Goal: Task Accomplishment & Management: Use online tool/utility

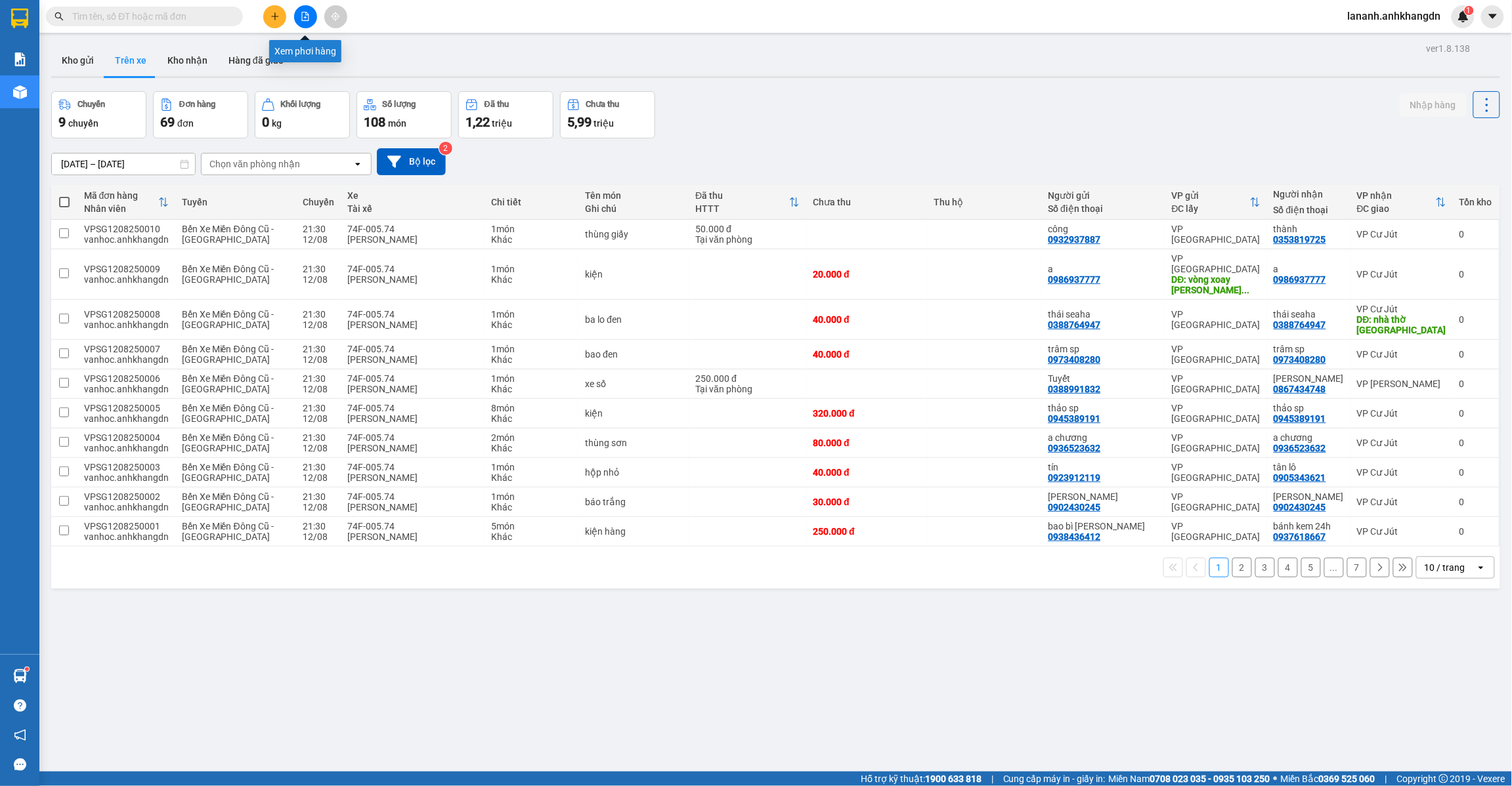
click at [314, 13] on button at bounding box center [305, 16] width 23 height 23
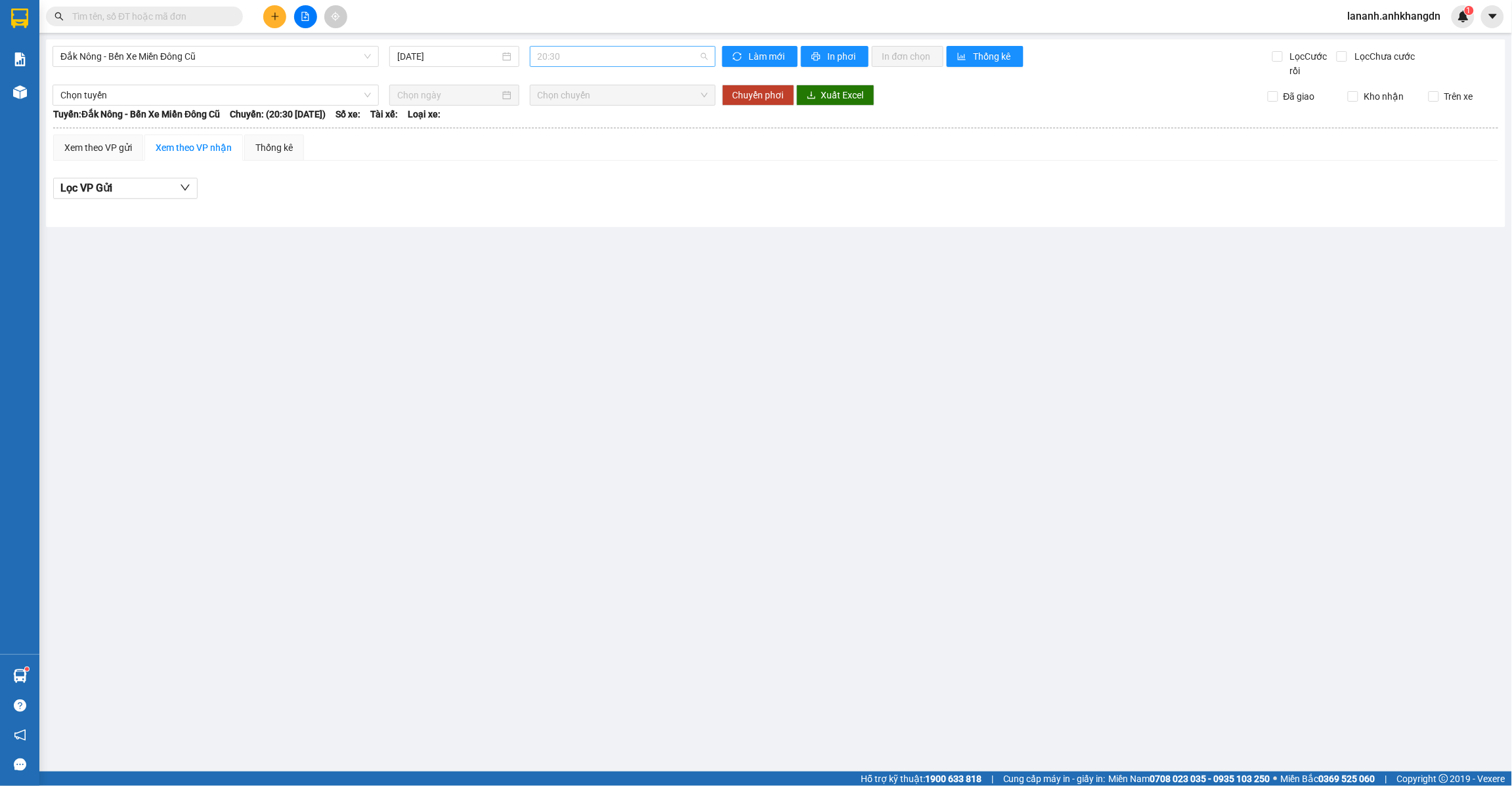
click at [685, 57] on span "20:30" at bounding box center [622, 57] width 170 height 20
click at [621, 126] on div "21:30 - 74F-005.97" at bounding box center [589, 125] width 103 height 15
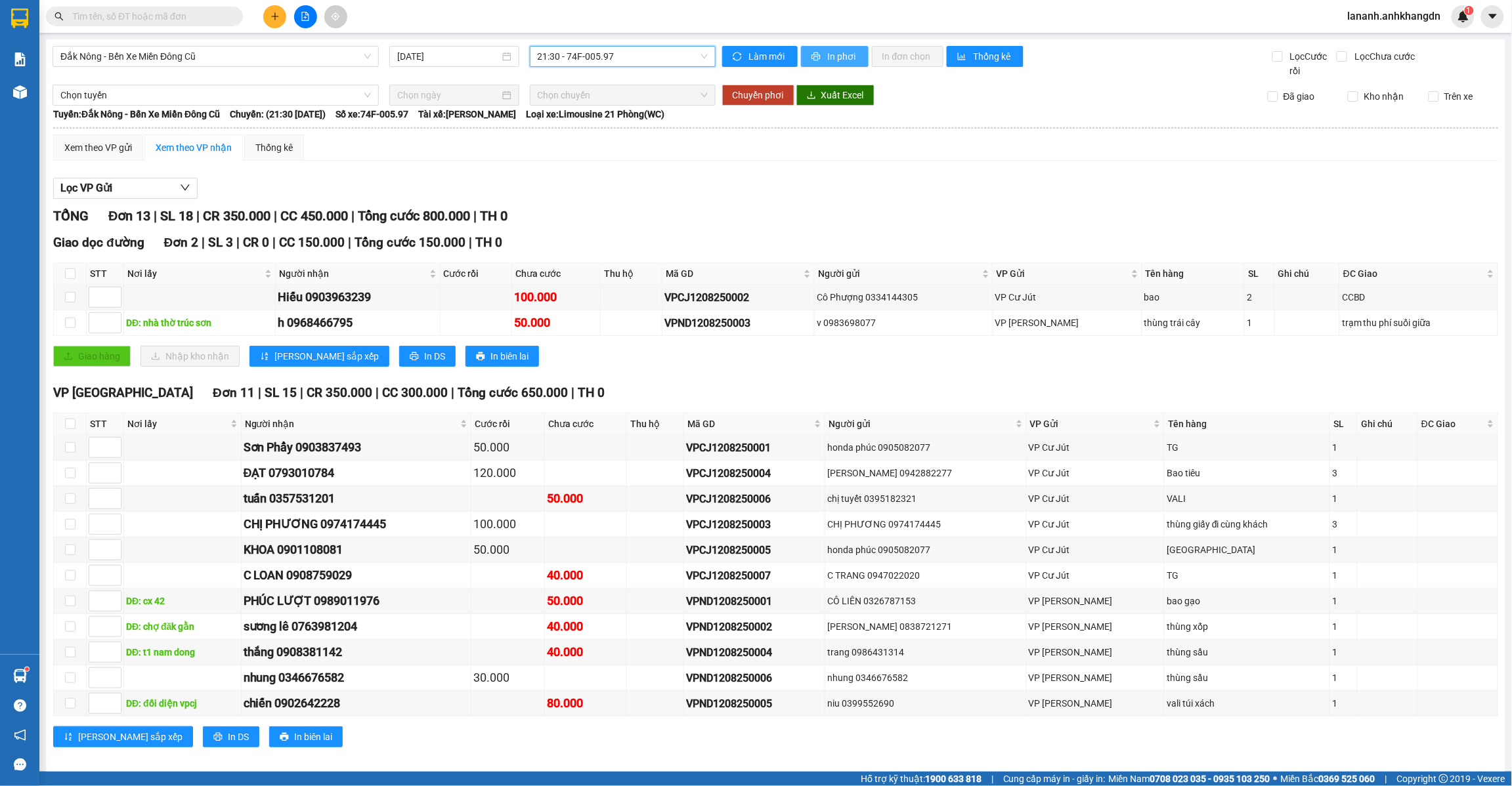
click at [813, 62] on button "In phơi" at bounding box center [835, 57] width 67 height 21
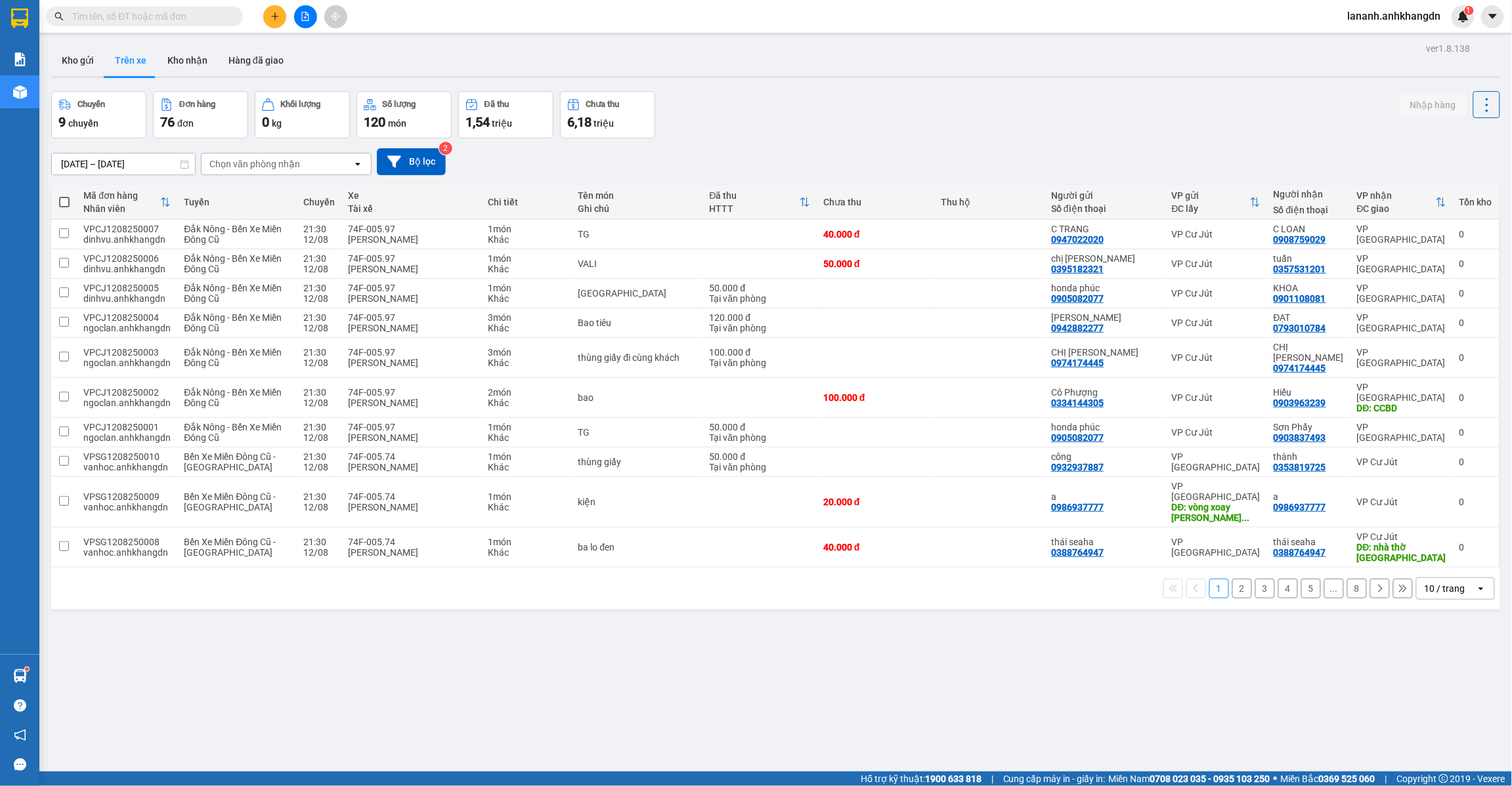
click at [1233, 579] on button "2" at bounding box center [1243, 589] width 20 height 20
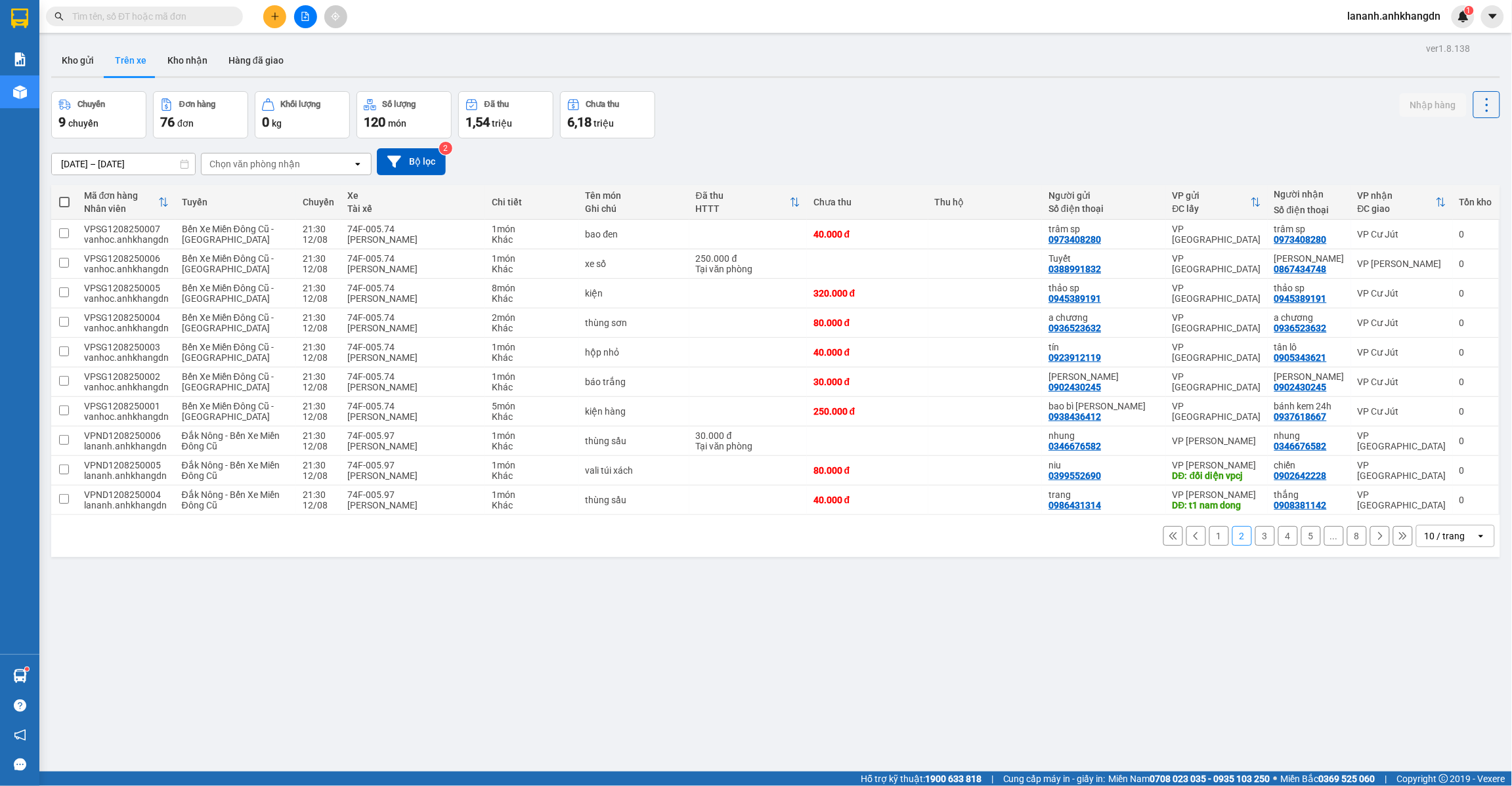
click at [1256, 542] on button "3" at bounding box center [1266, 537] width 20 height 20
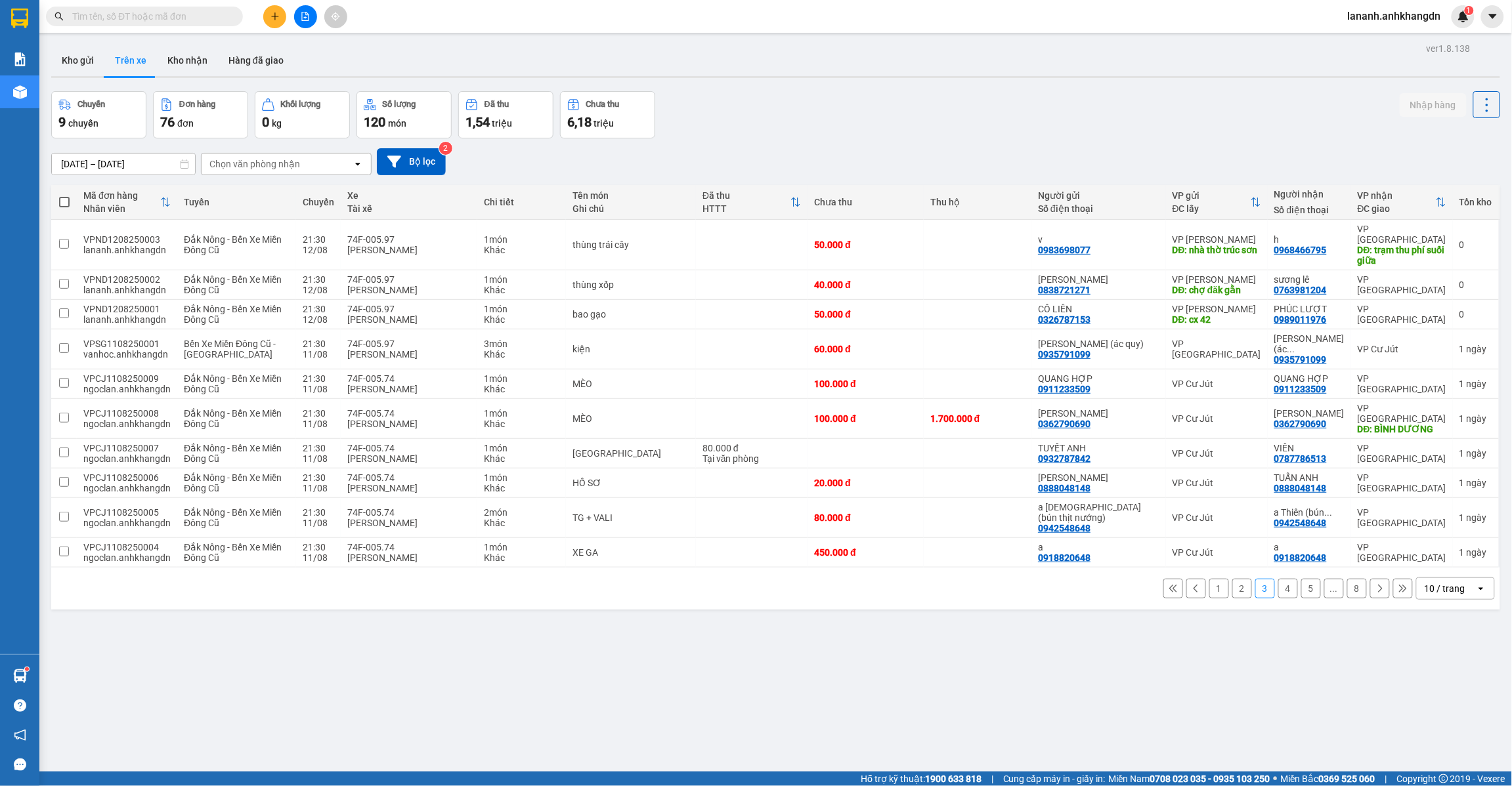
click at [1282, 579] on button "4" at bounding box center [1289, 589] width 20 height 20
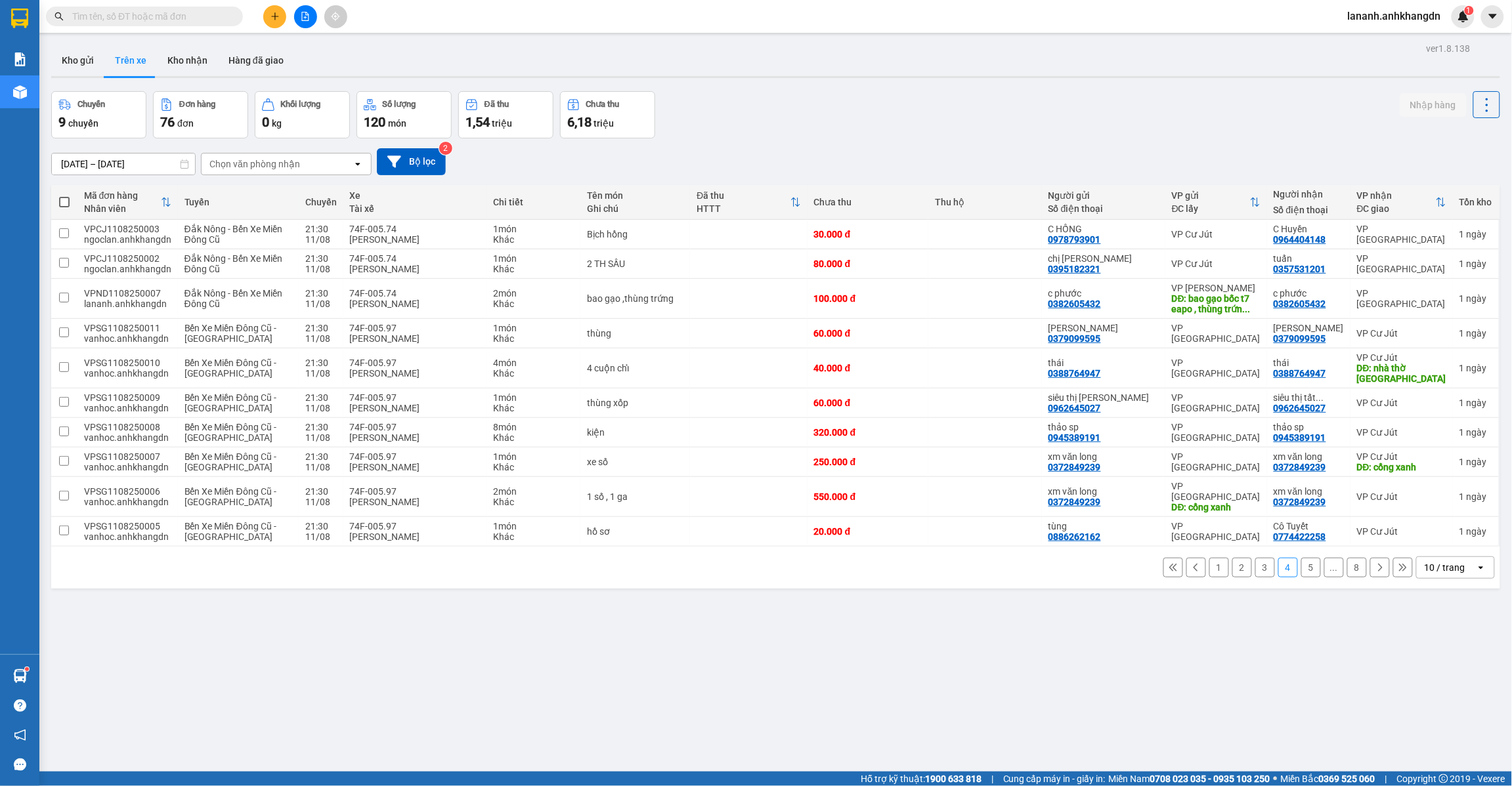
click at [1302, 561] on button "5" at bounding box center [1312, 568] width 20 height 20
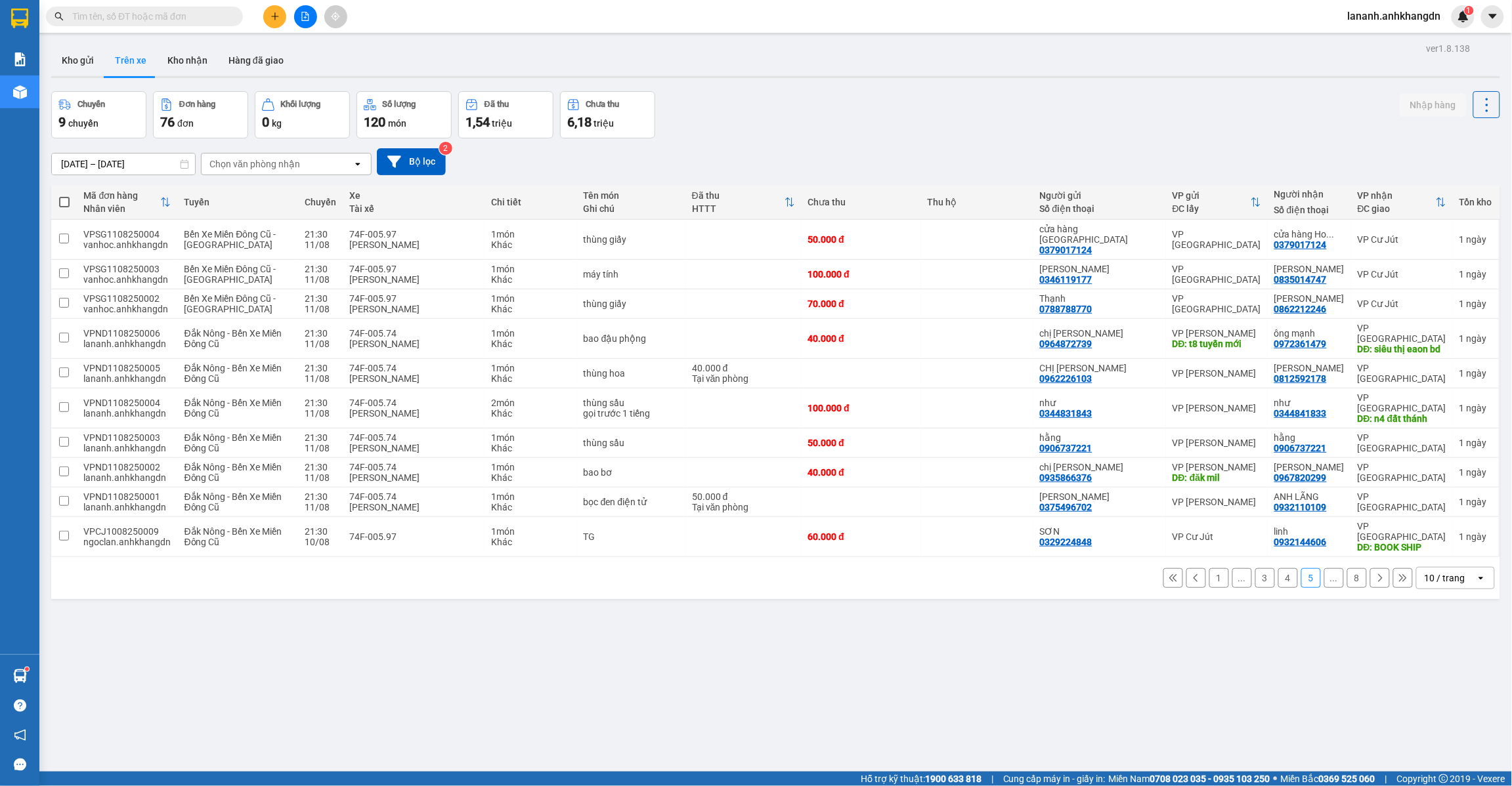
click at [1210, 569] on button "1" at bounding box center [1220, 578] width 20 height 20
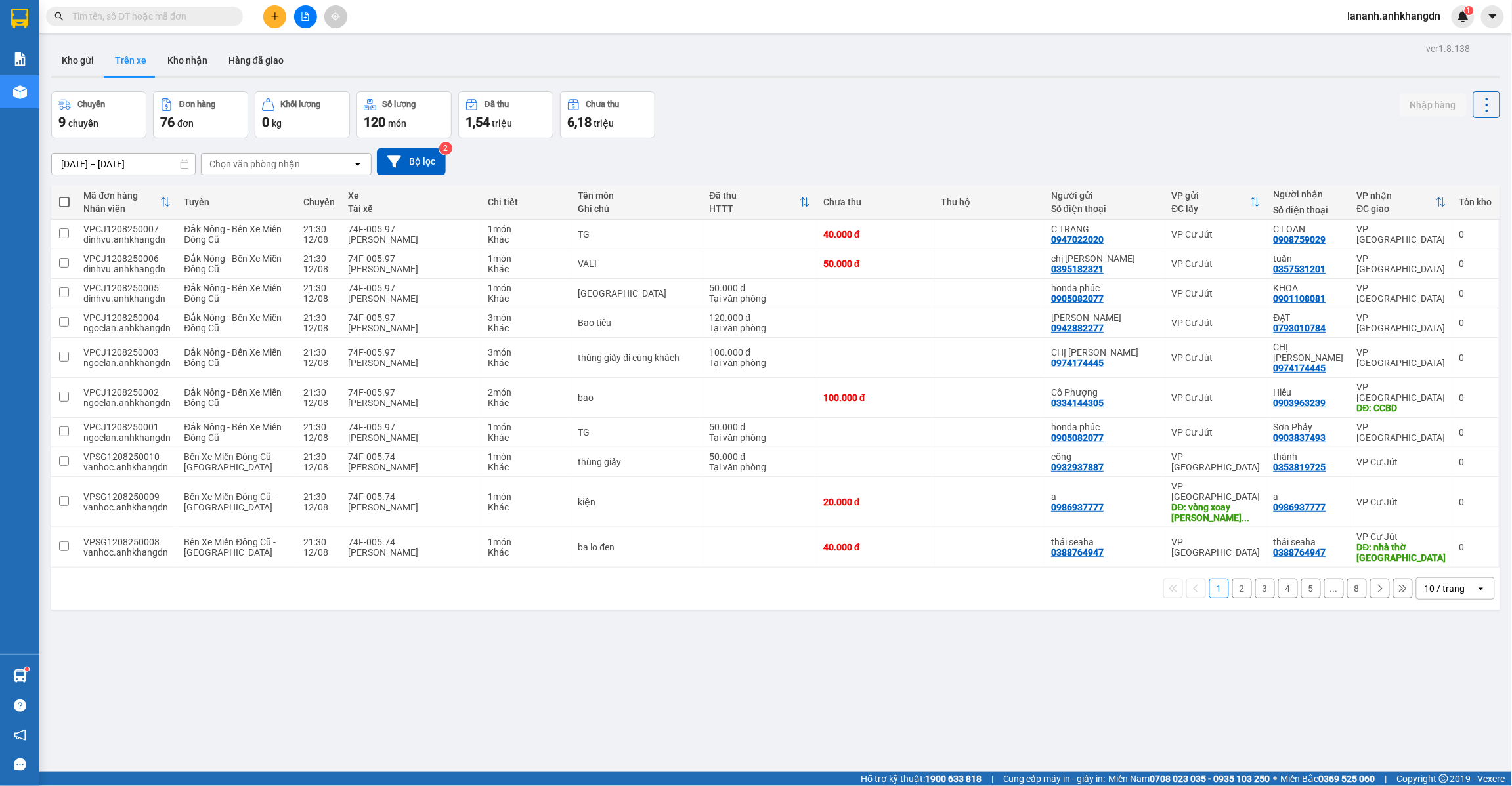
click at [1348, 579] on button "8" at bounding box center [1358, 589] width 20 height 20
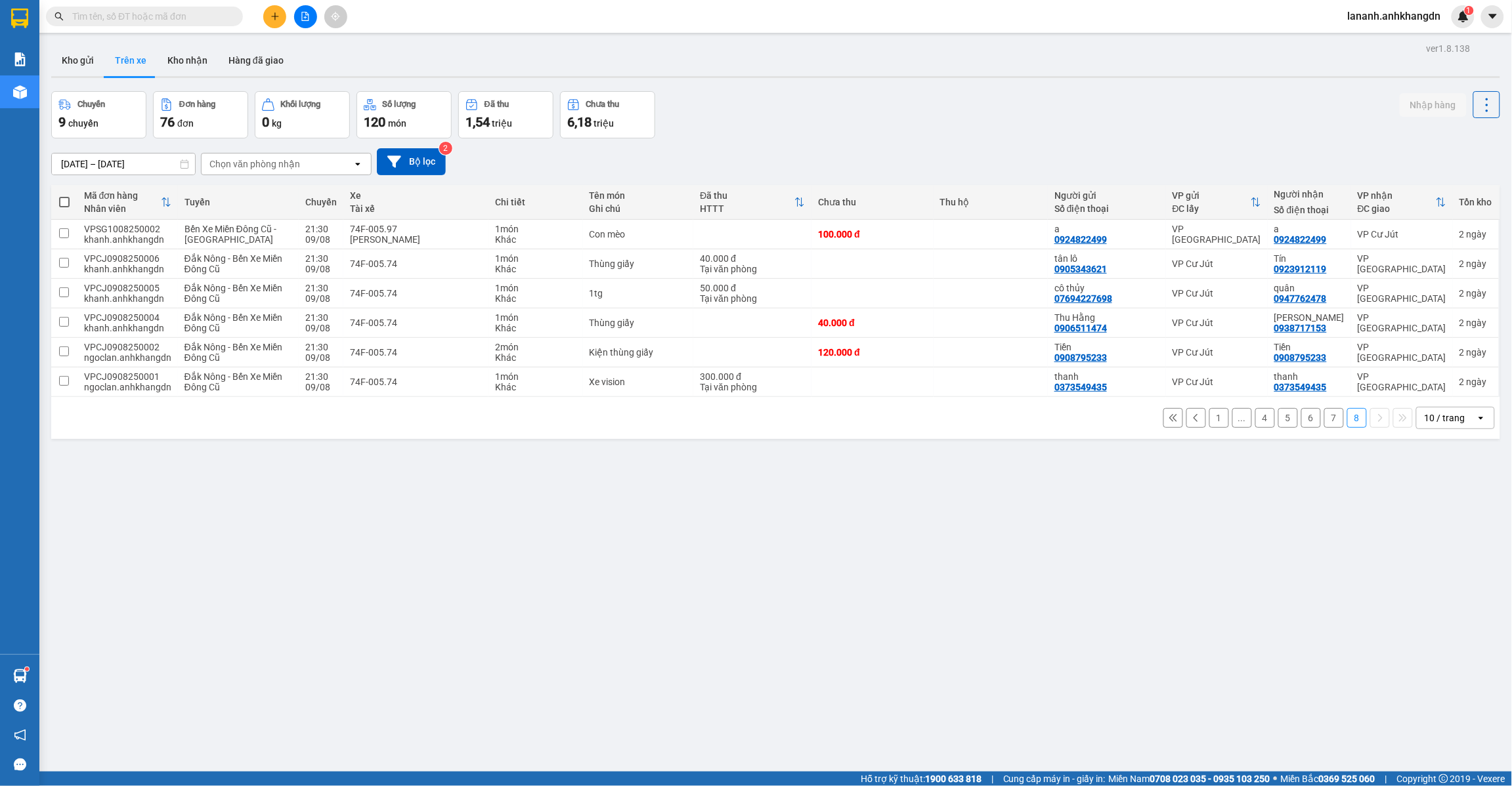
click at [1325, 418] on button "7" at bounding box center [1335, 418] width 20 height 20
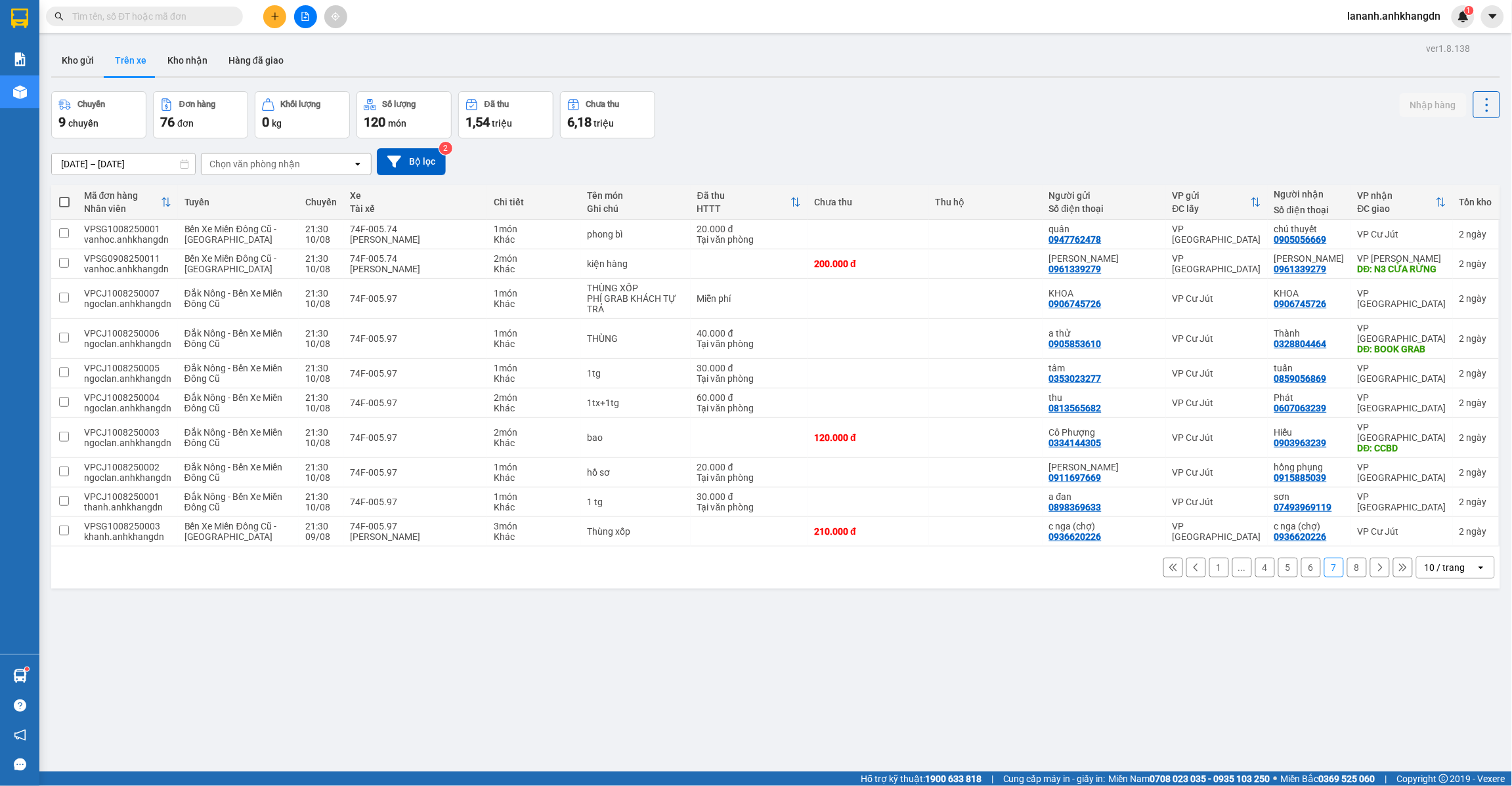
click at [1302, 558] on button "6" at bounding box center [1312, 568] width 20 height 20
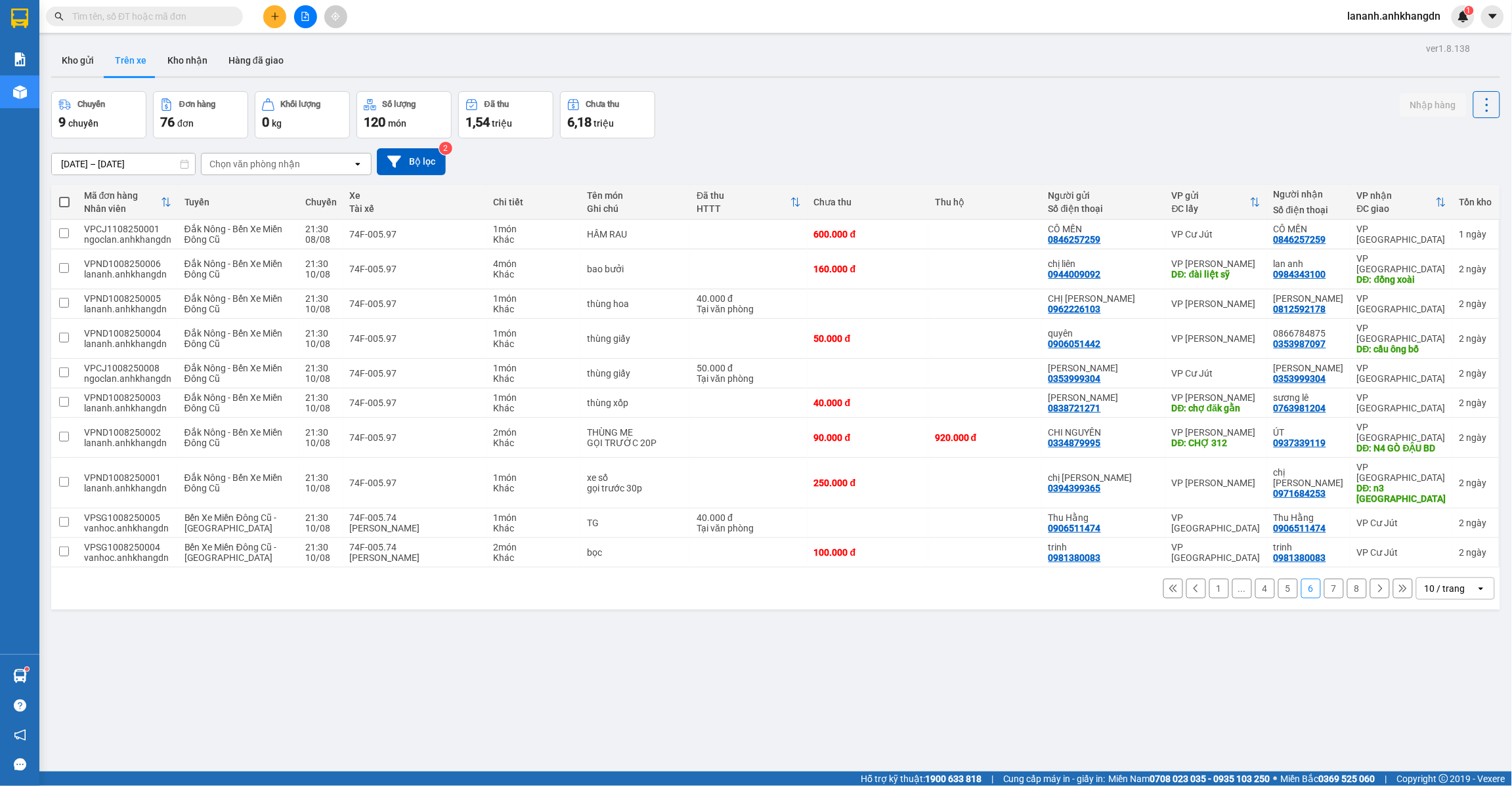
click at [1279, 579] on button "5" at bounding box center [1289, 589] width 20 height 20
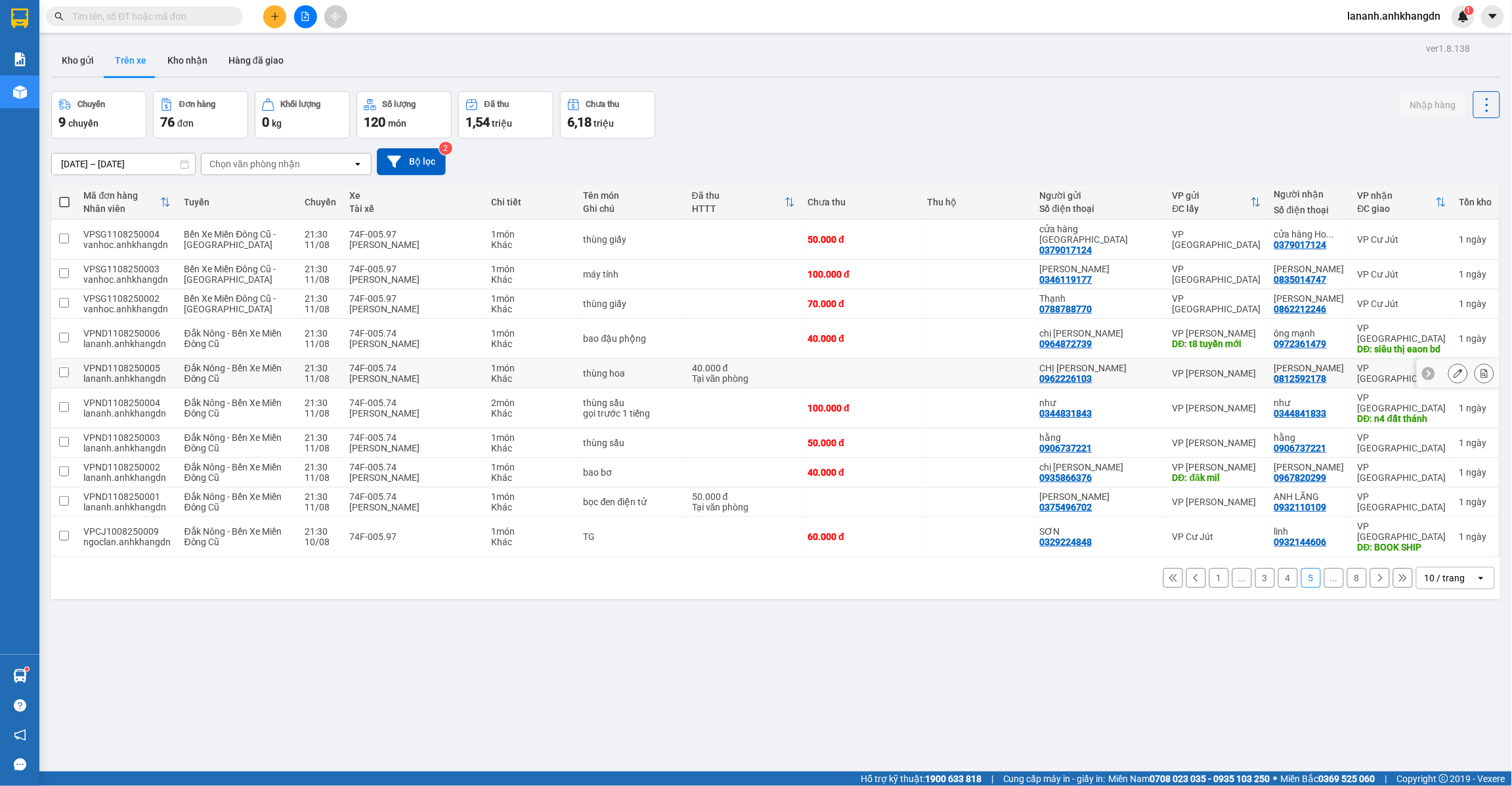
click at [1450, 363] on button at bounding box center [1459, 374] width 18 height 23
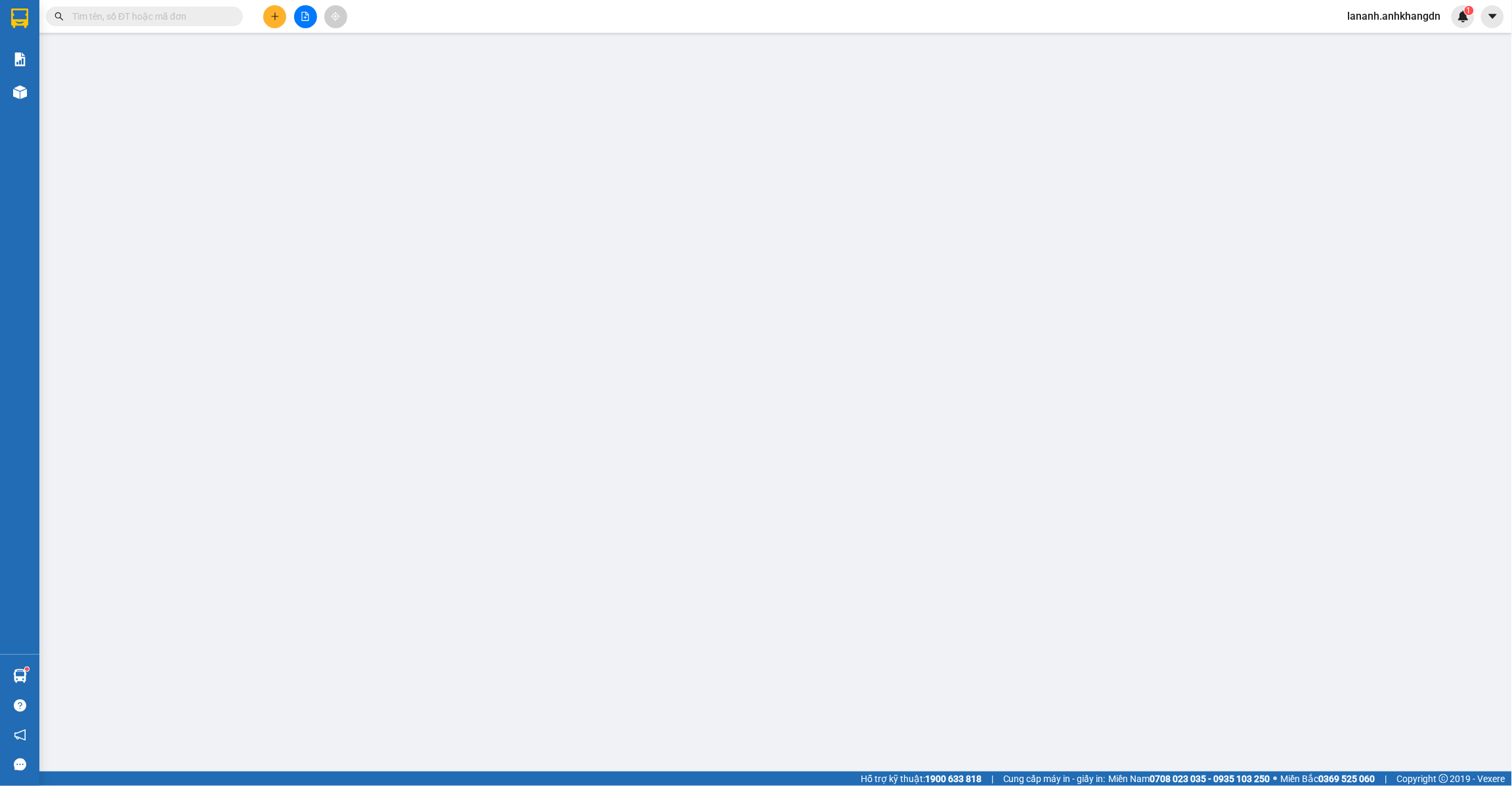
type input "0962226103"
type input "0812592178"
type input "40.000"
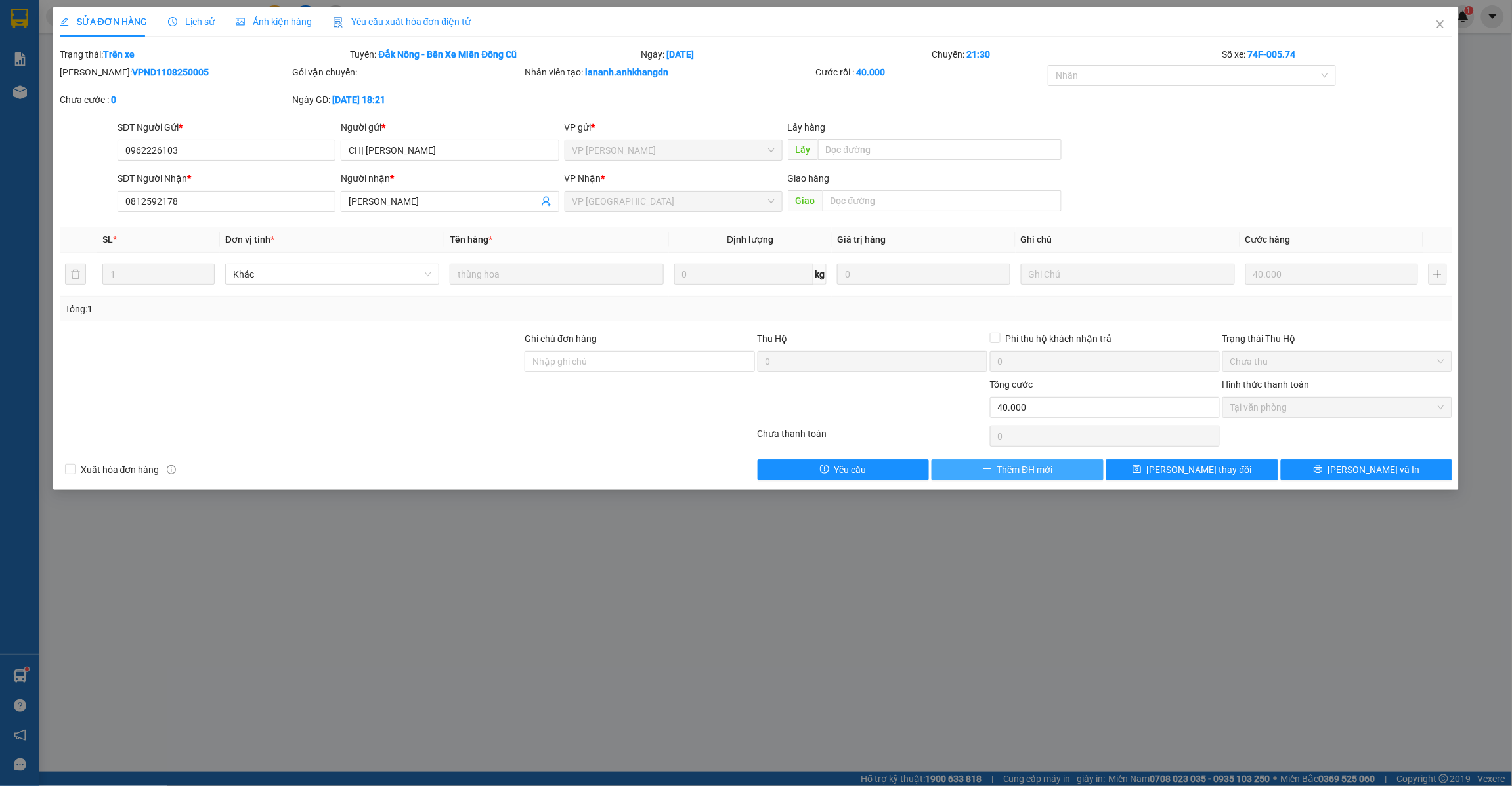
click at [1042, 471] on span "Thêm ĐH mới" at bounding box center [1025, 470] width 56 height 15
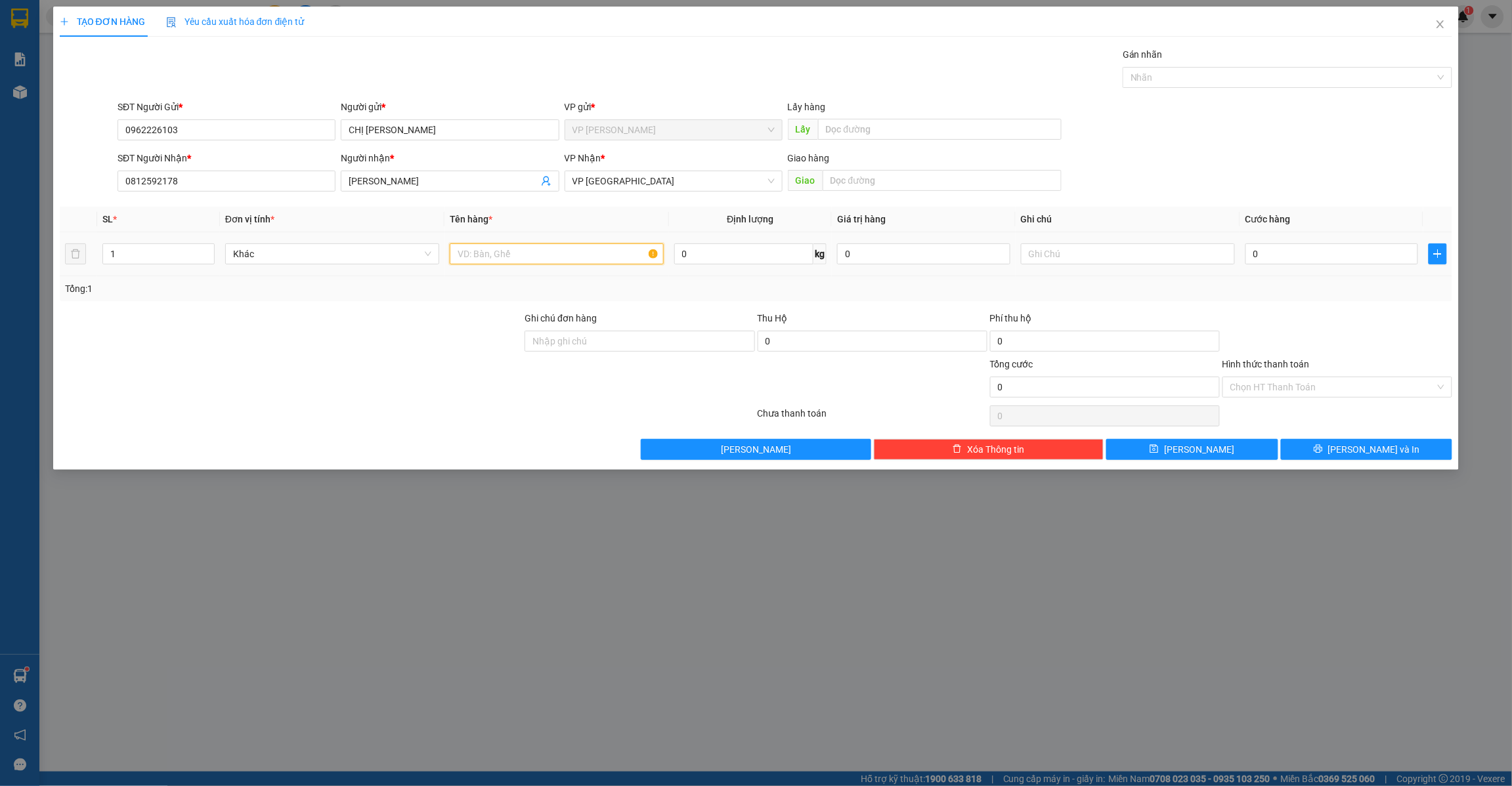
click at [524, 258] on input "text" at bounding box center [557, 254] width 214 height 21
type input "thùng hoa"
click at [1289, 269] on td "0" at bounding box center [1332, 254] width 184 height 44
click at [1285, 257] on input "0" at bounding box center [1332, 254] width 173 height 21
type input "4"
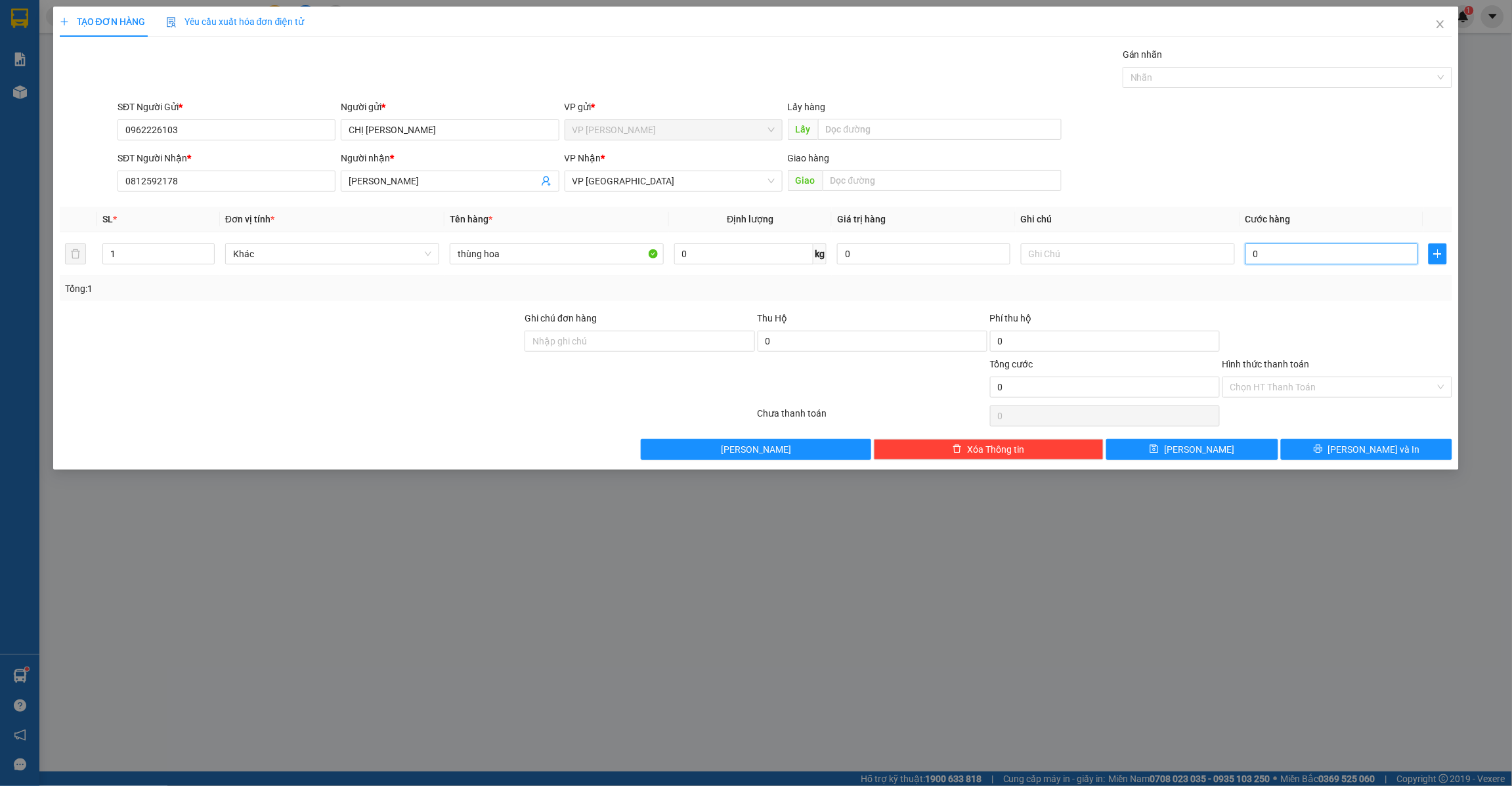
type input "4"
type input "40"
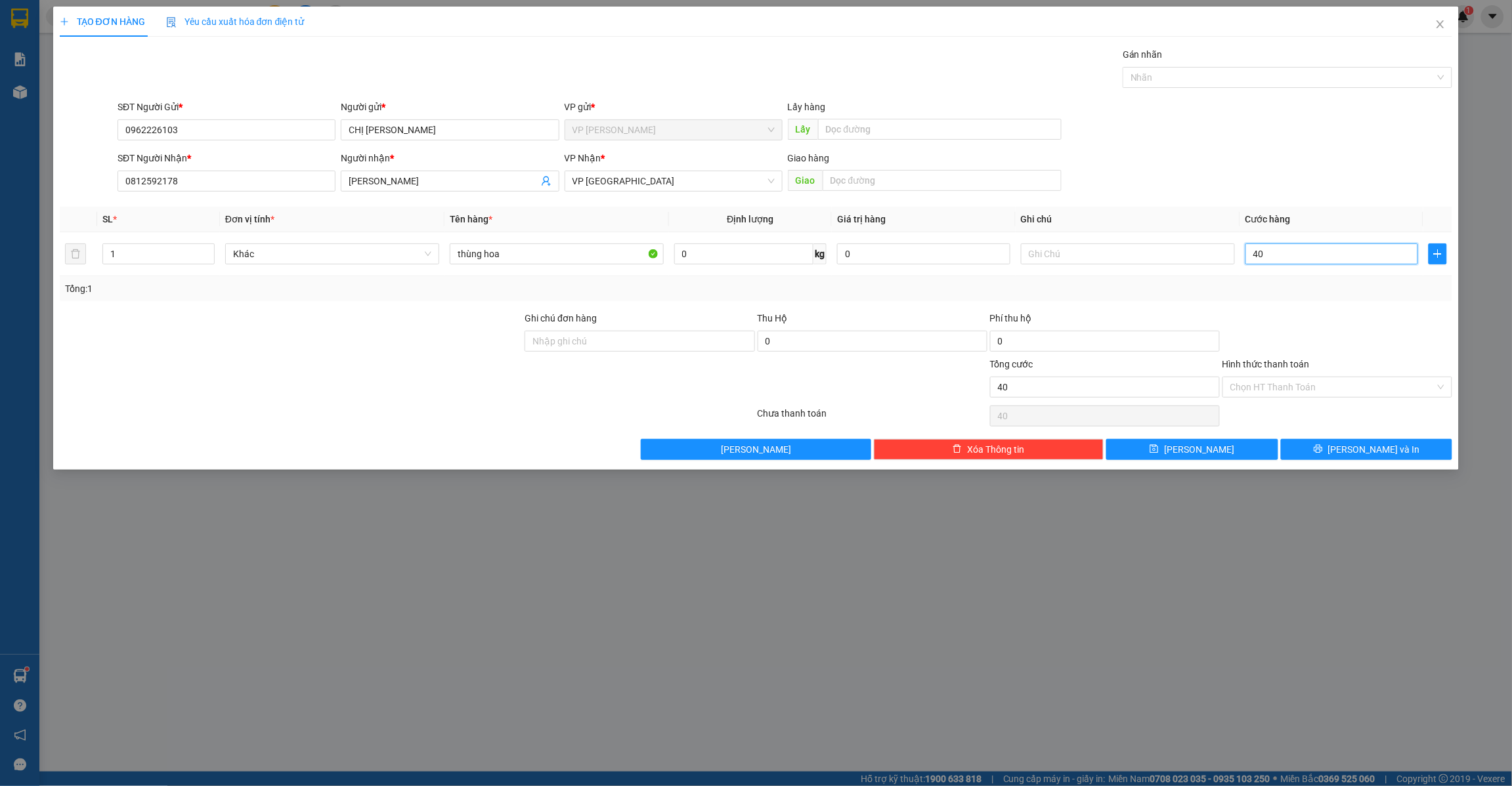
type input "400"
type input "4.000"
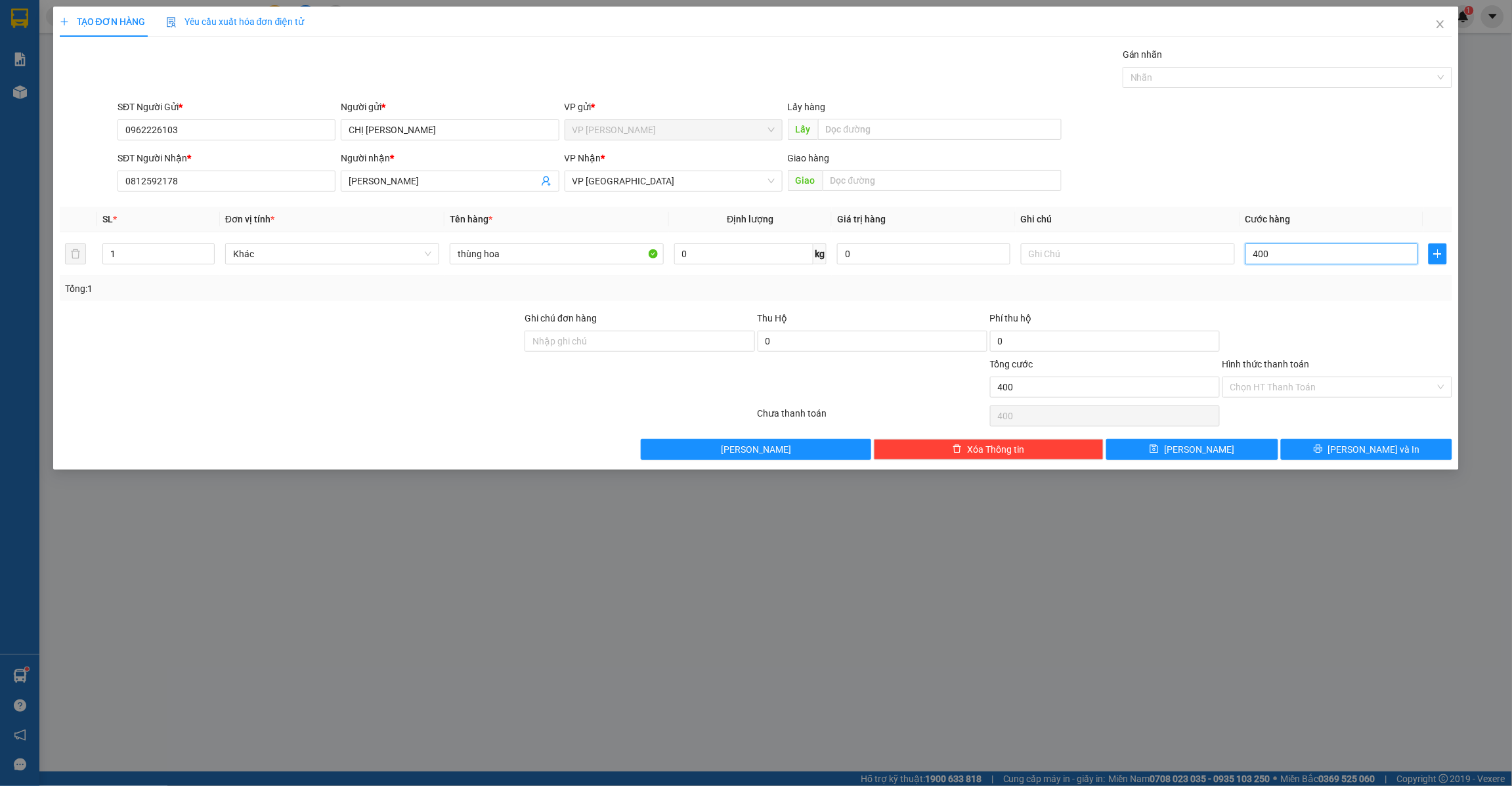
type input "4.000"
type input "40.000"
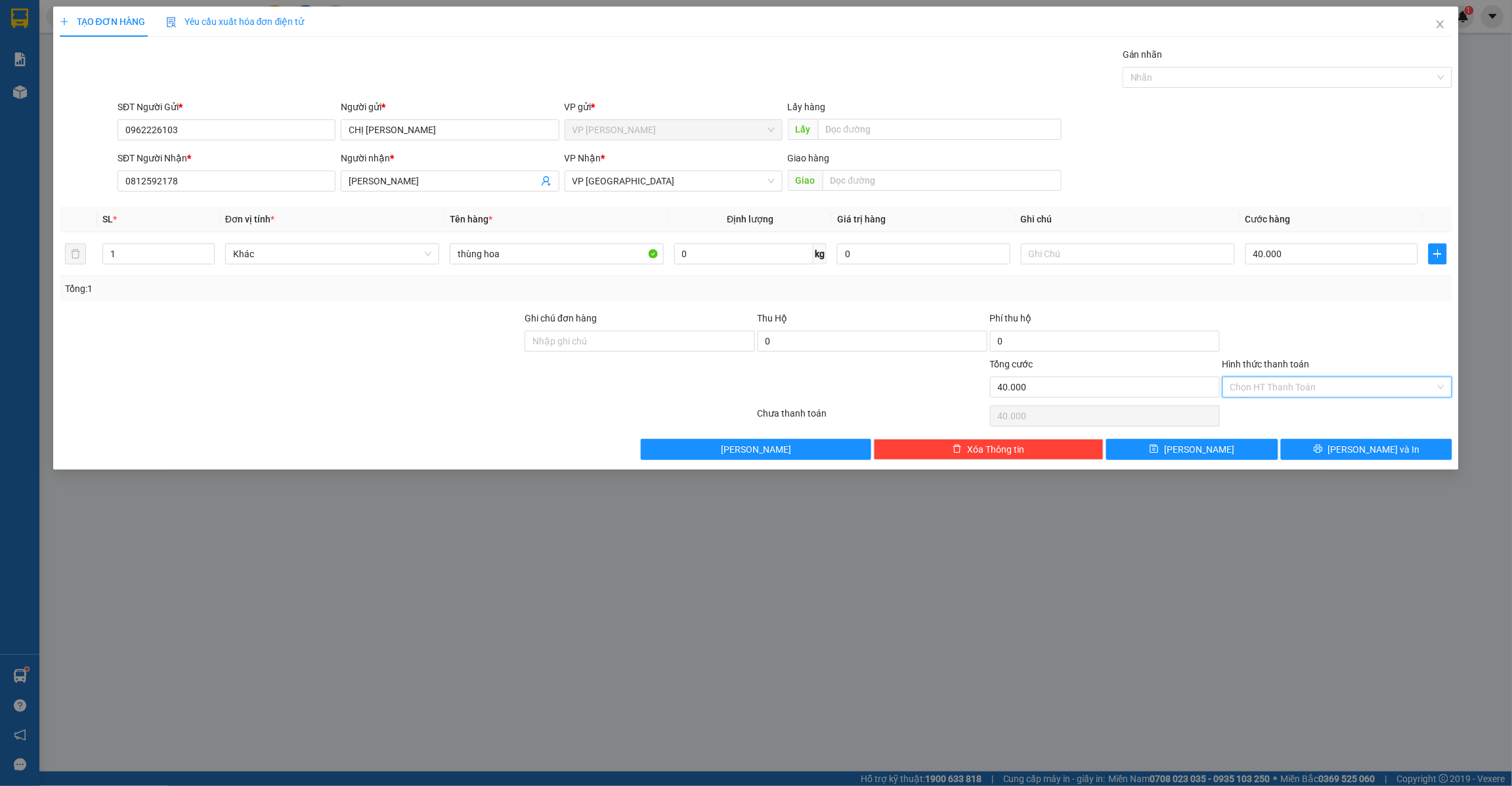
click at [1278, 391] on input "Hình thức thanh toán" at bounding box center [1333, 387] width 205 height 20
click at [1265, 415] on div "Tại văn phòng" at bounding box center [1338, 415] width 214 height 15
type input "0"
click at [1190, 445] on button "[PERSON_NAME]" at bounding box center [1193, 450] width 172 height 21
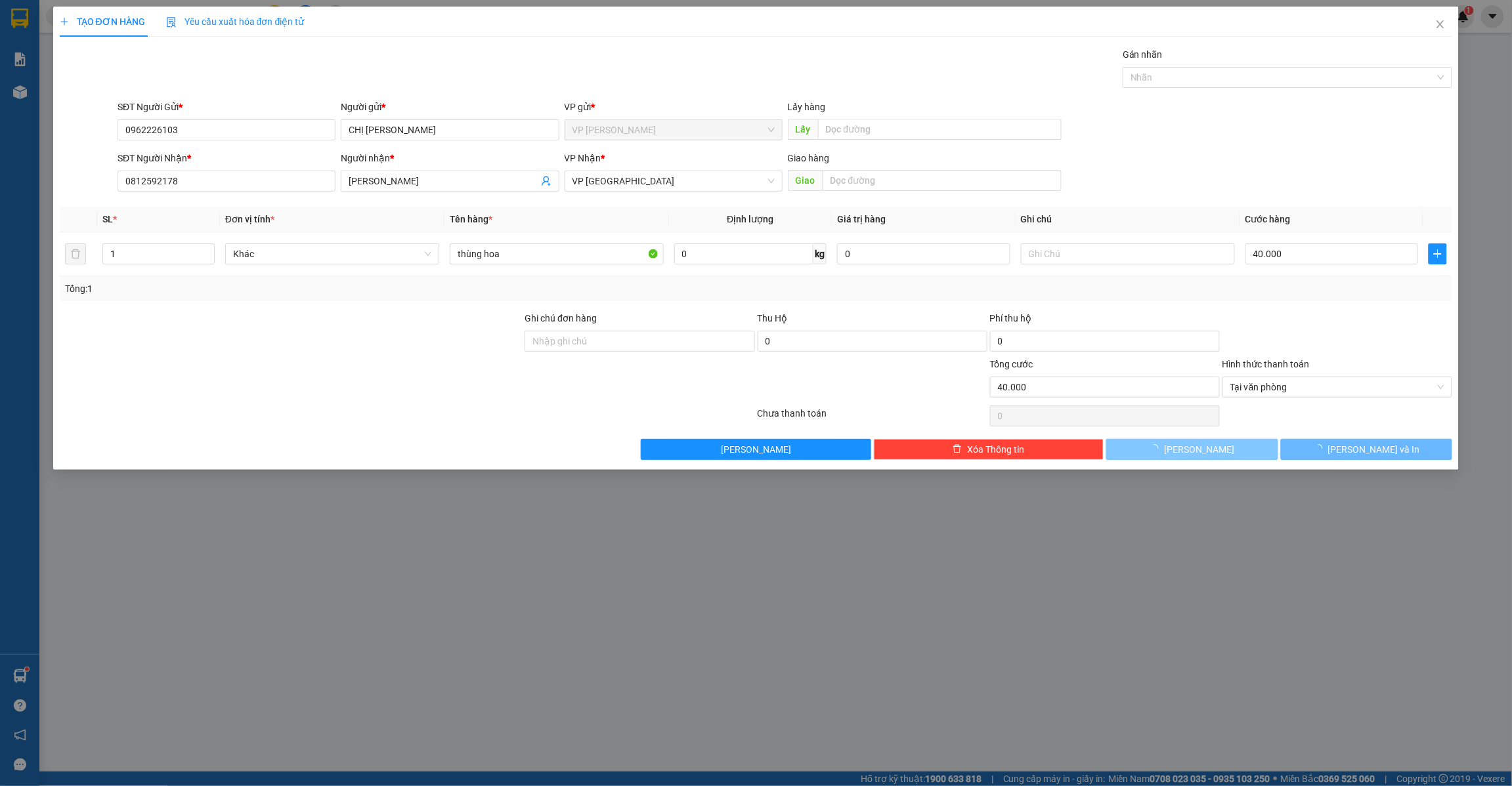
type input "0"
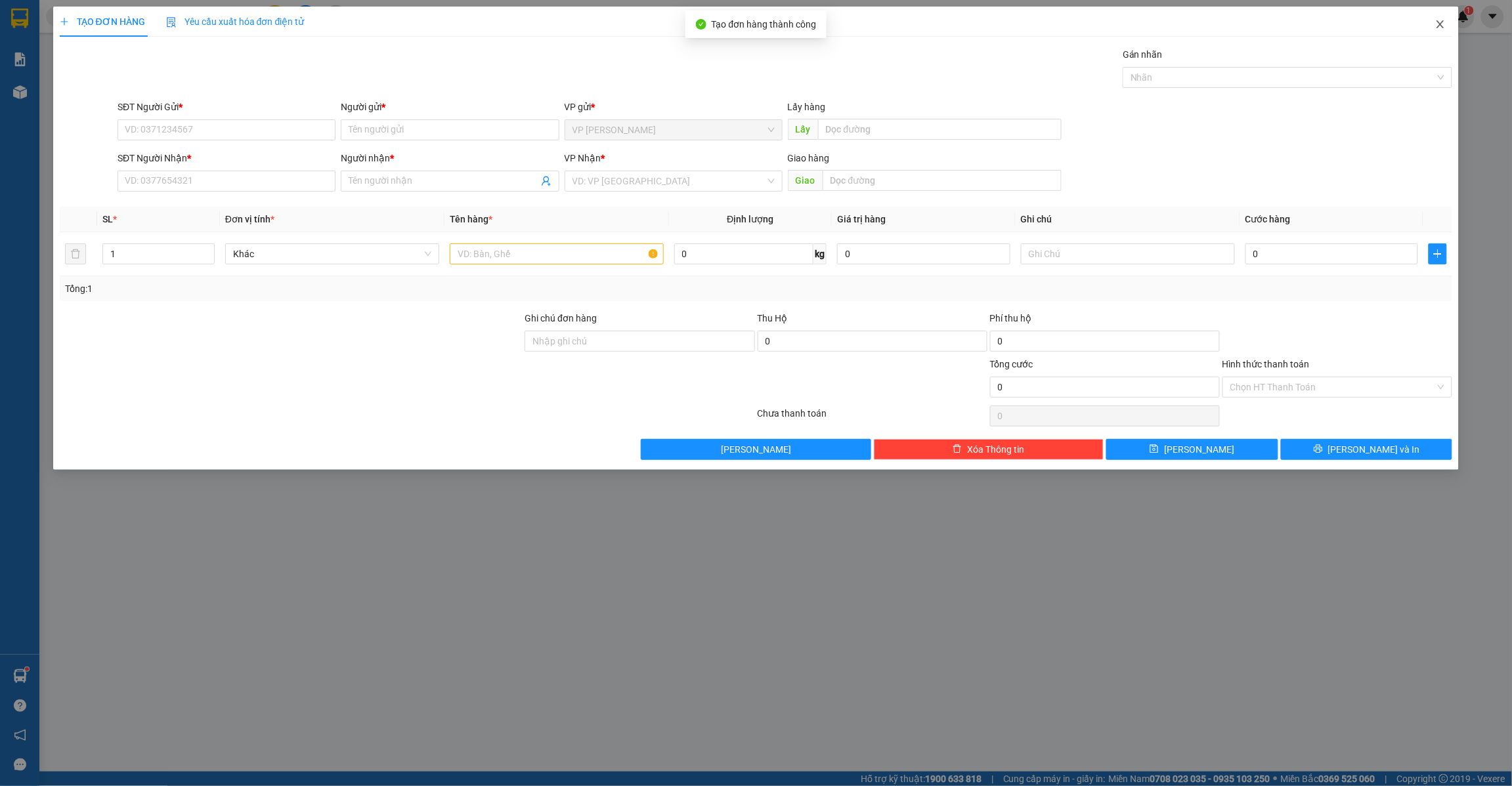
click at [1442, 30] on icon "close" at bounding box center [1441, 24] width 11 height 11
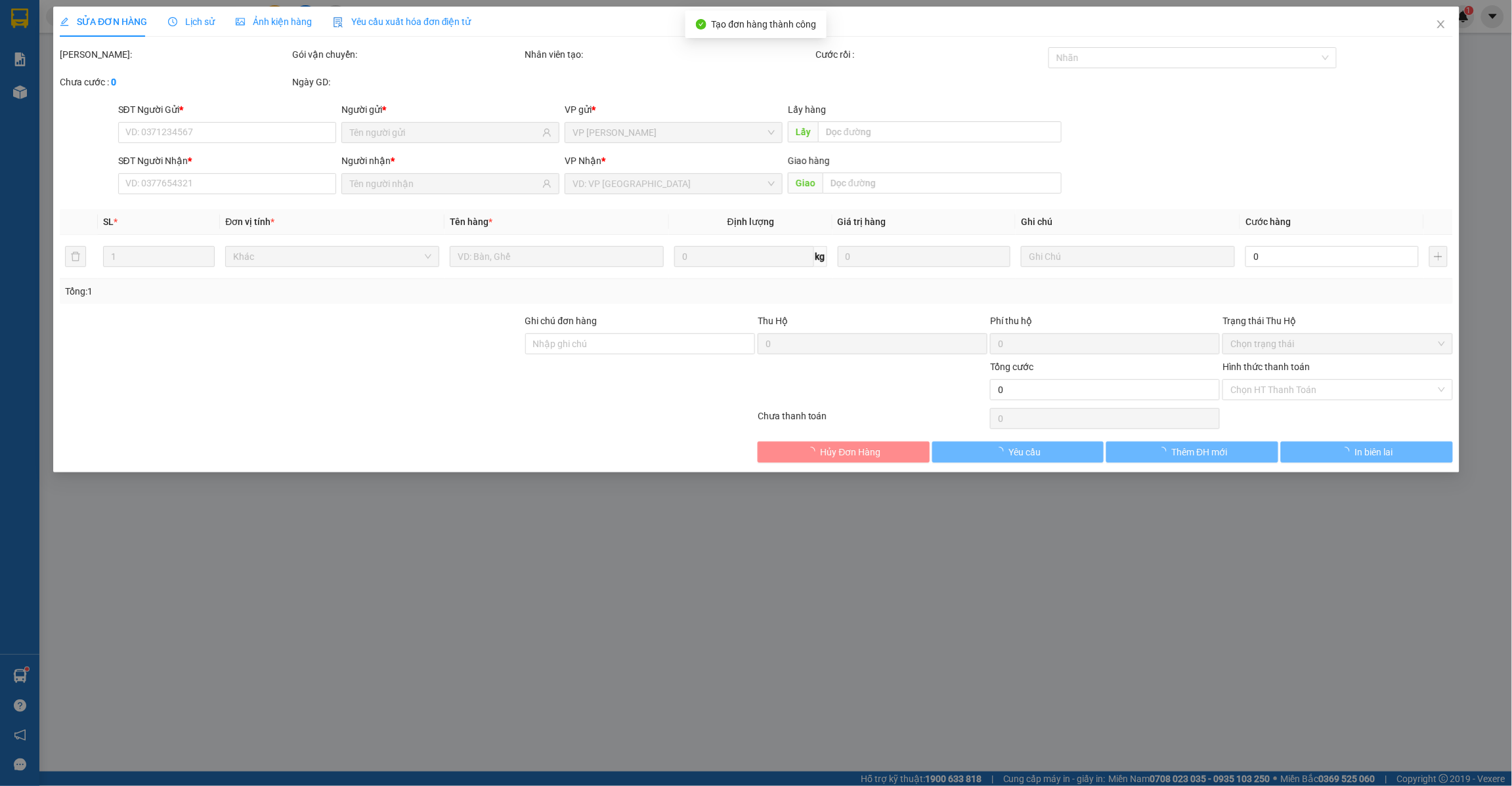
type input "0962226103"
type input "0812592178"
type input "40.000"
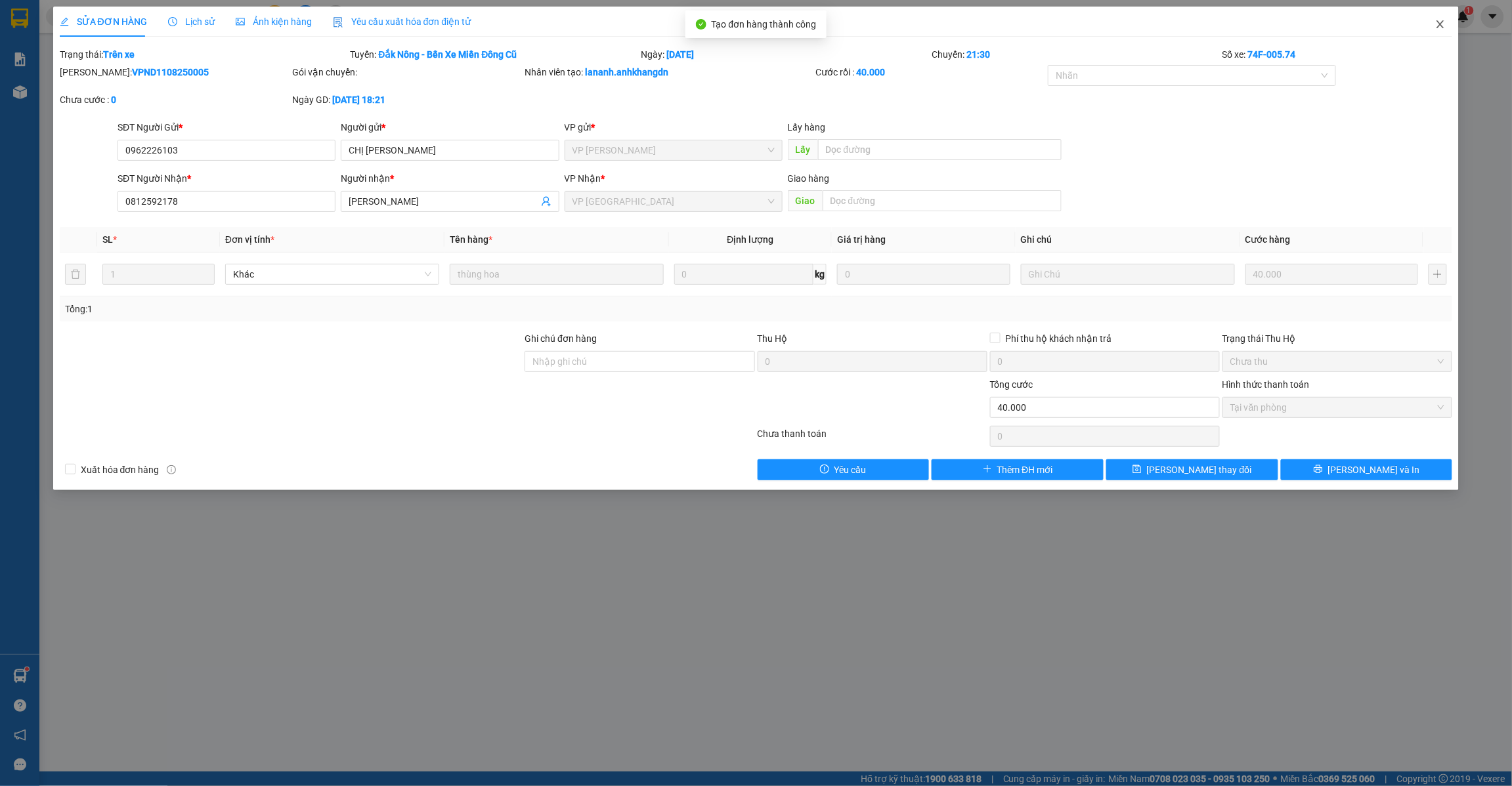
click at [1453, 20] on span "Close" at bounding box center [1441, 25] width 37 height 37
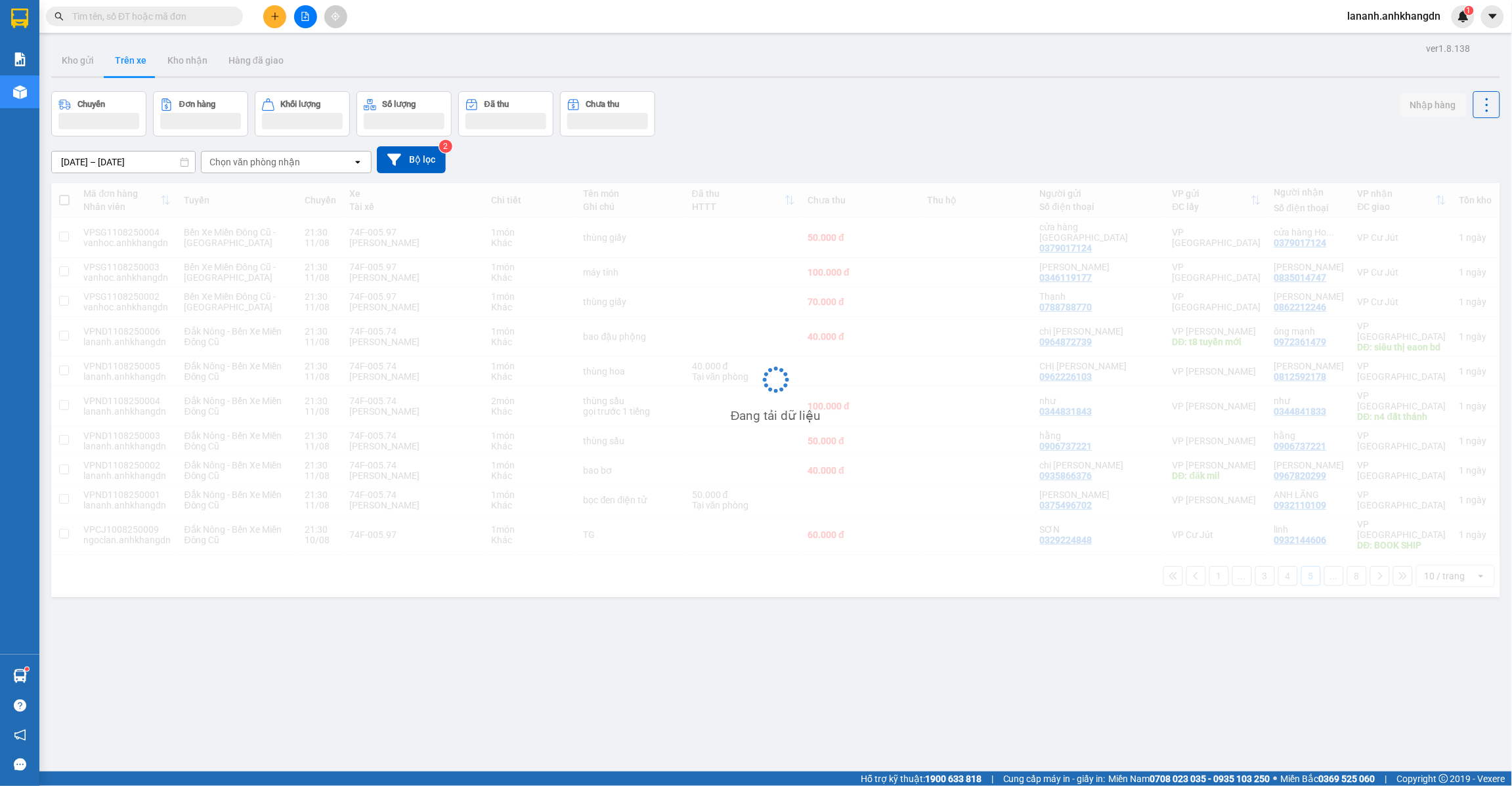
click at [1448, 21] on span "lananh.anhkhangdn" at bounding box center [1395, 16] width 114 height 16
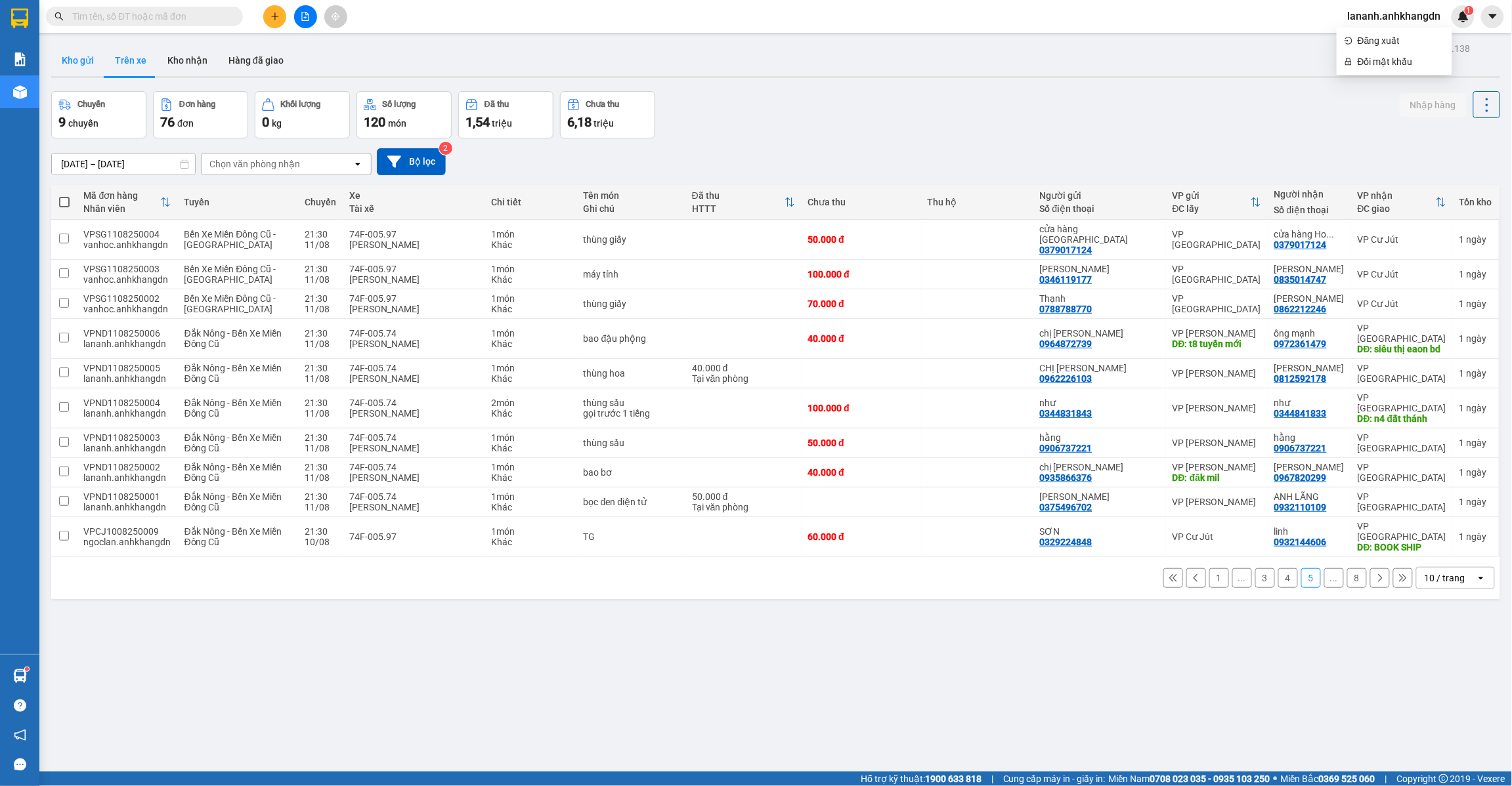
click at [64, 64] on button "Kho gửi" at bounding box center [77, 60] width 53 height 31
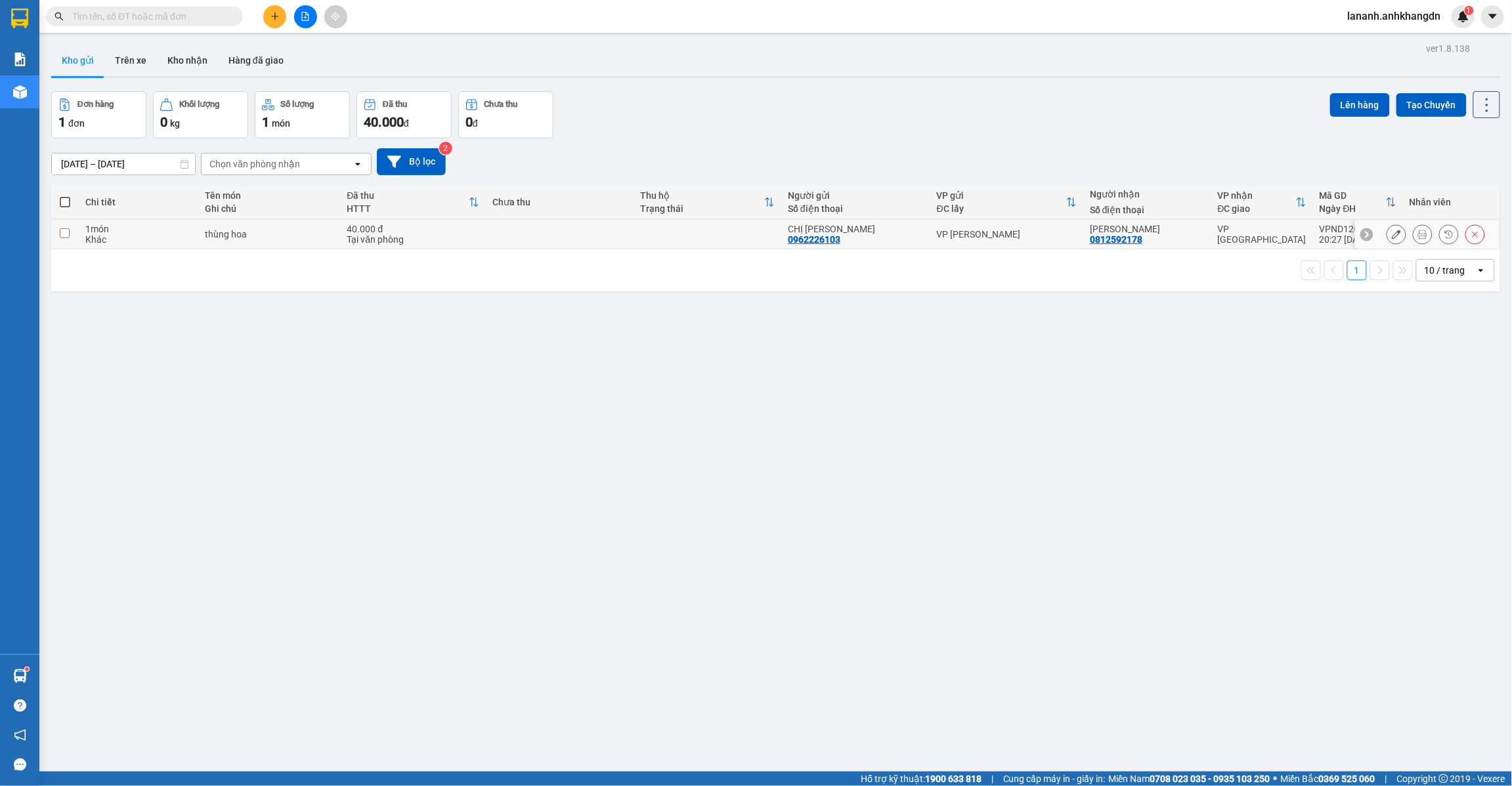
drag, startPoint x: 67, startPoint y: 237, endPoint x: 159, endPoint y: 190, distance: 103.3
click at [71, 231] on td at bounding box center [65, 235] width 28 height 30
checkbox input "true"
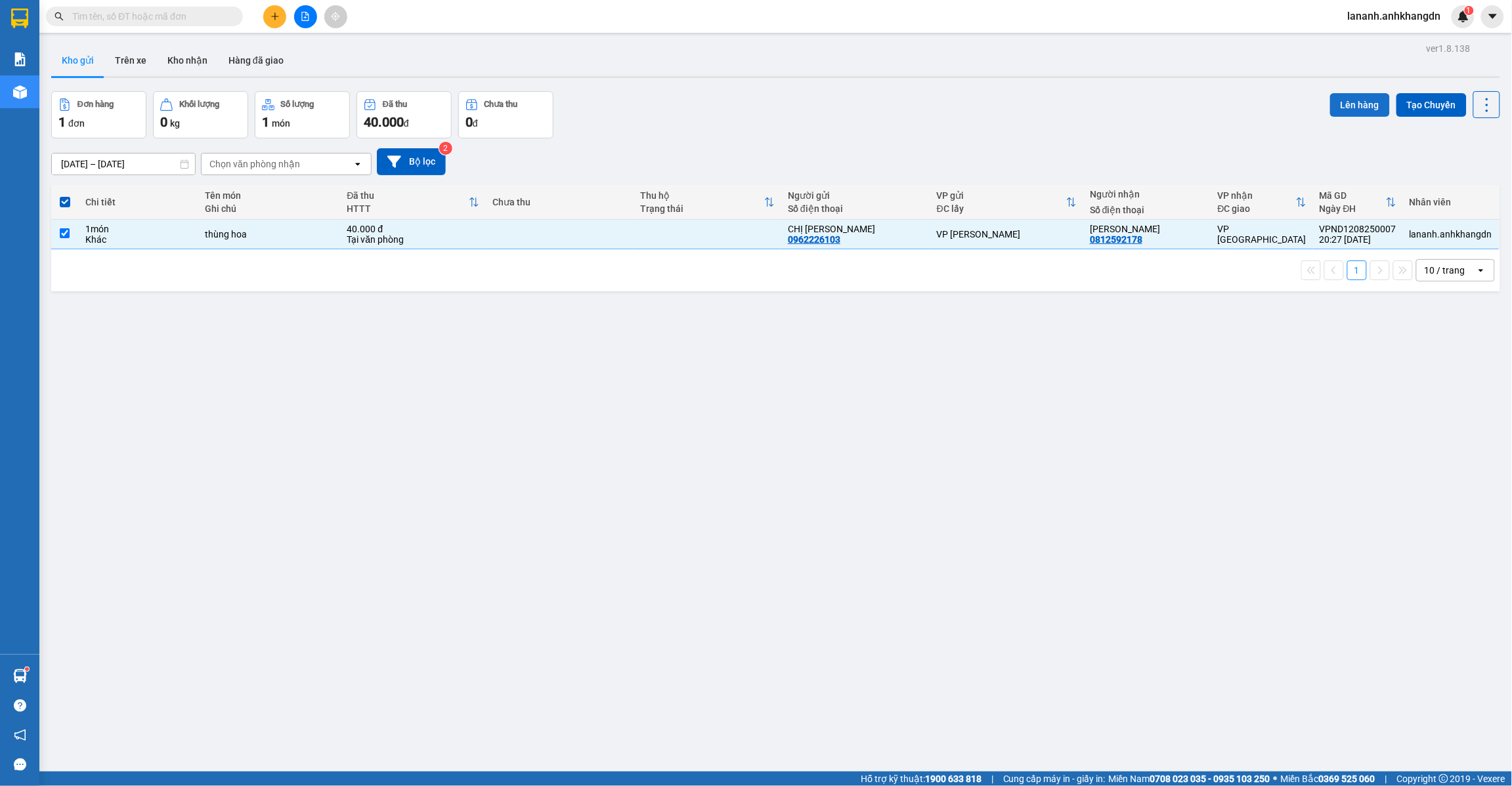
click at [1349, 103] on button "Lên hàng" at bounding box center [1360, 105] width 60 height 24
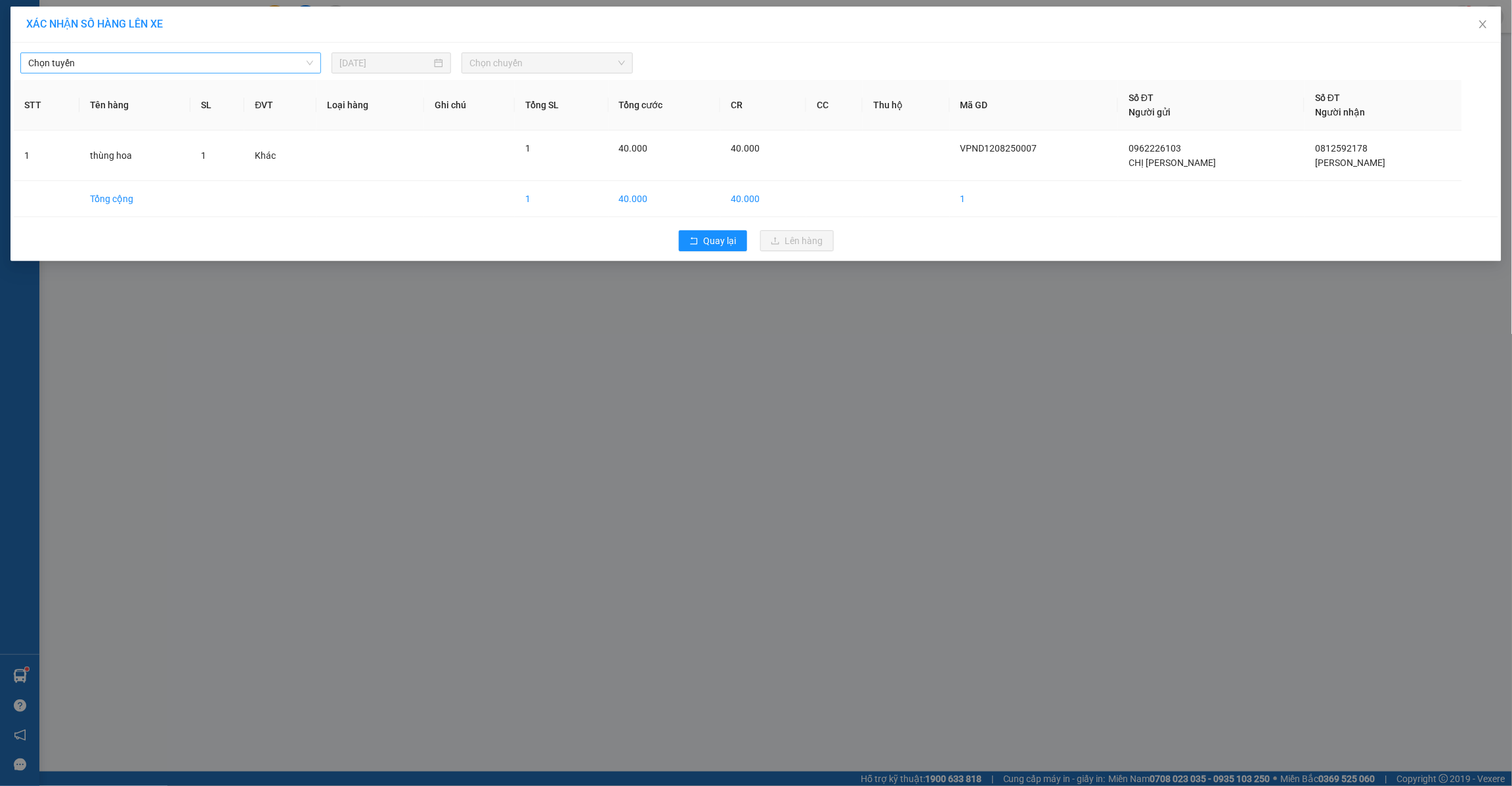
click at [159, 61] on span "Chọn tuyến" at bounding box center [170, 63] width 285 height 20
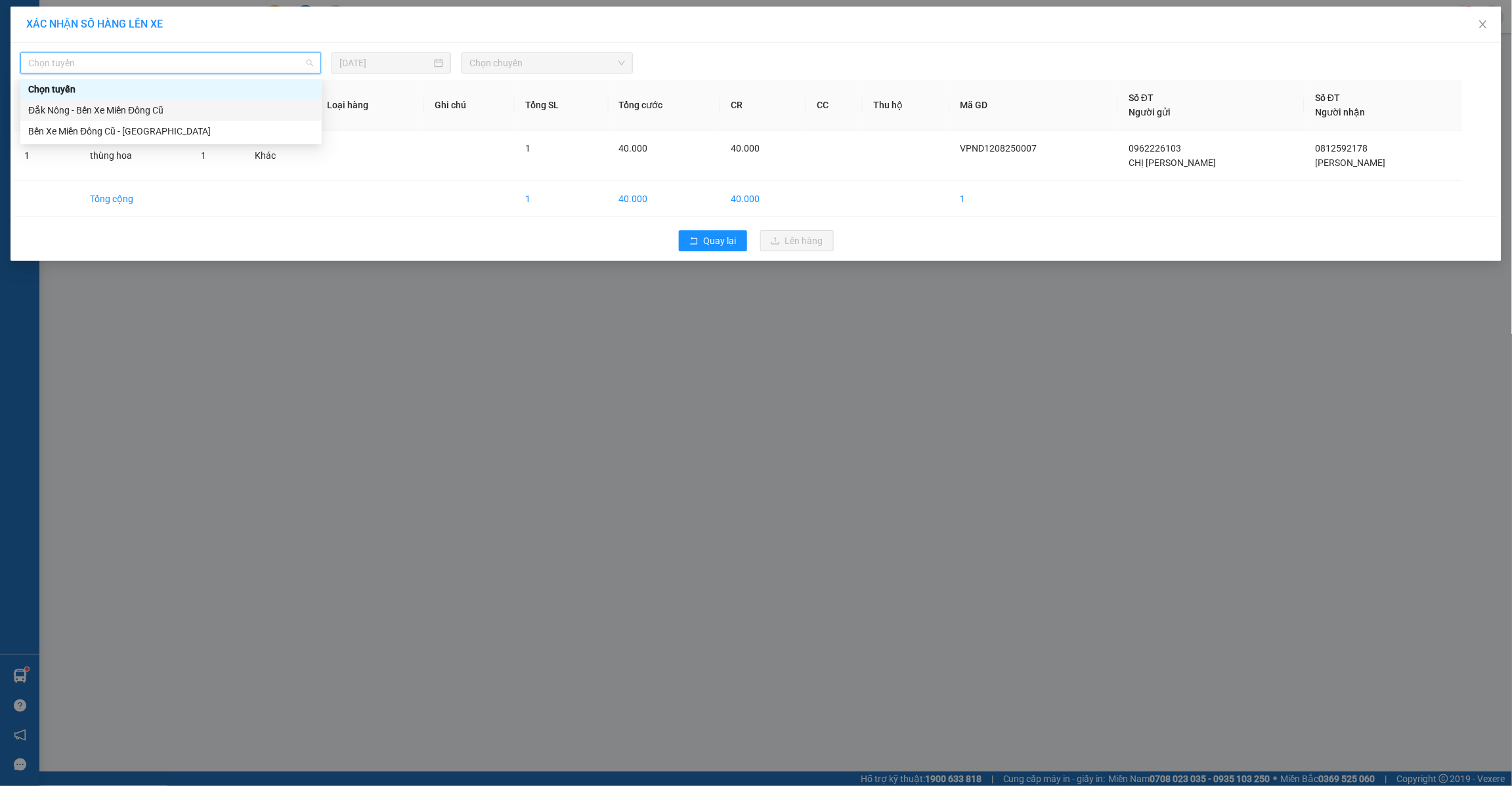
click at [143, 107] on div "Đắk Nông - Bến Xe Miền Đông Cũ" at bounding box center [171, 111] width 286 height 15
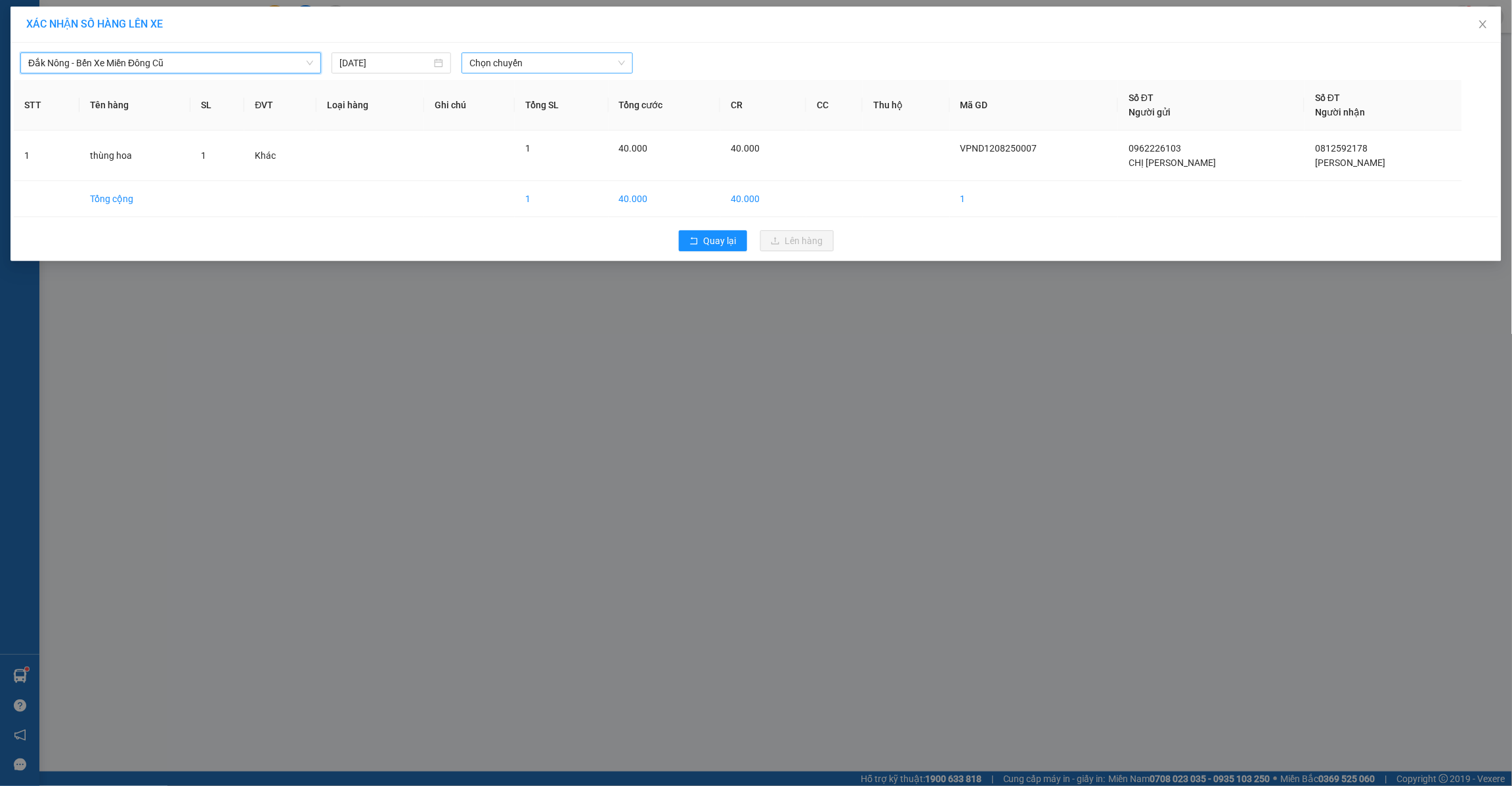
click at [532, 67] on span "Chọn chuyến" at bounding box center [548, 63] width 156 height 20
click at [520, 126] on div "21:30 - 74F-005.97" at bounding box center [520, 131] width 103 height 15
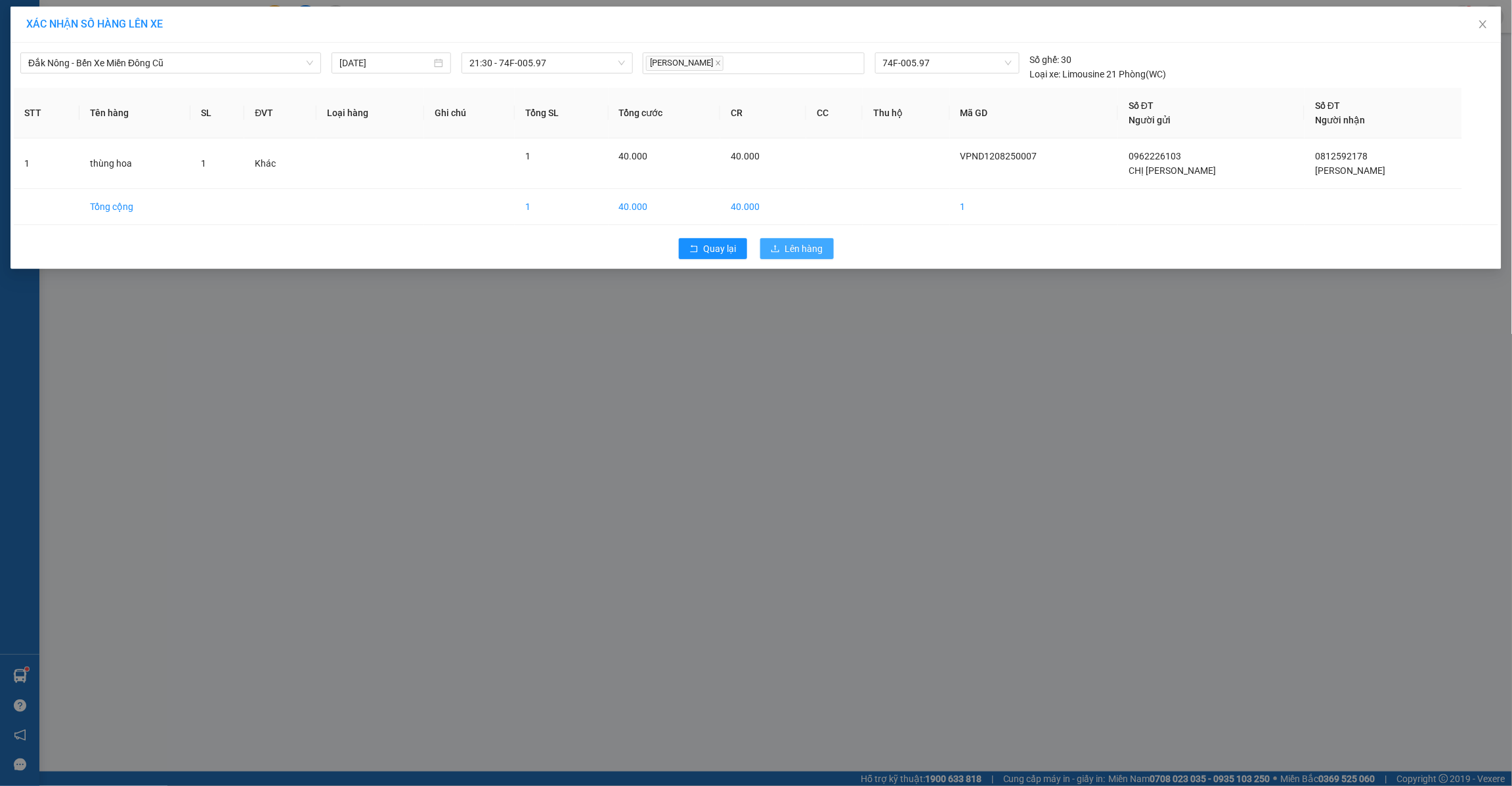
click at [789, 248] on span "Lên hàng" at bounding box center [804, 249] width 38 height 15
